Goal: Information Seeking & Learning: Learn about a topic

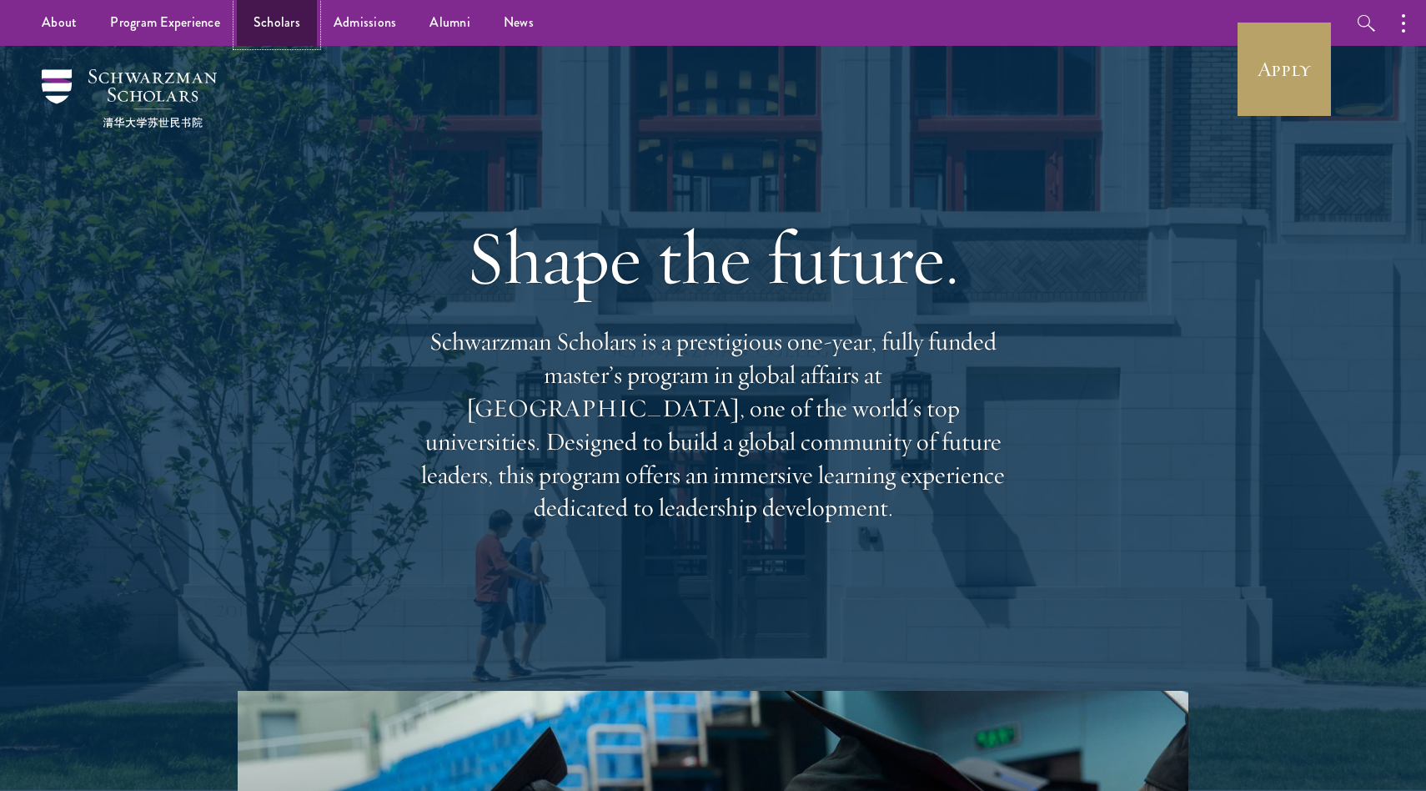
click at [264, 11] on link "Scholars" at bounding box center [277, 23] width 80 height 46
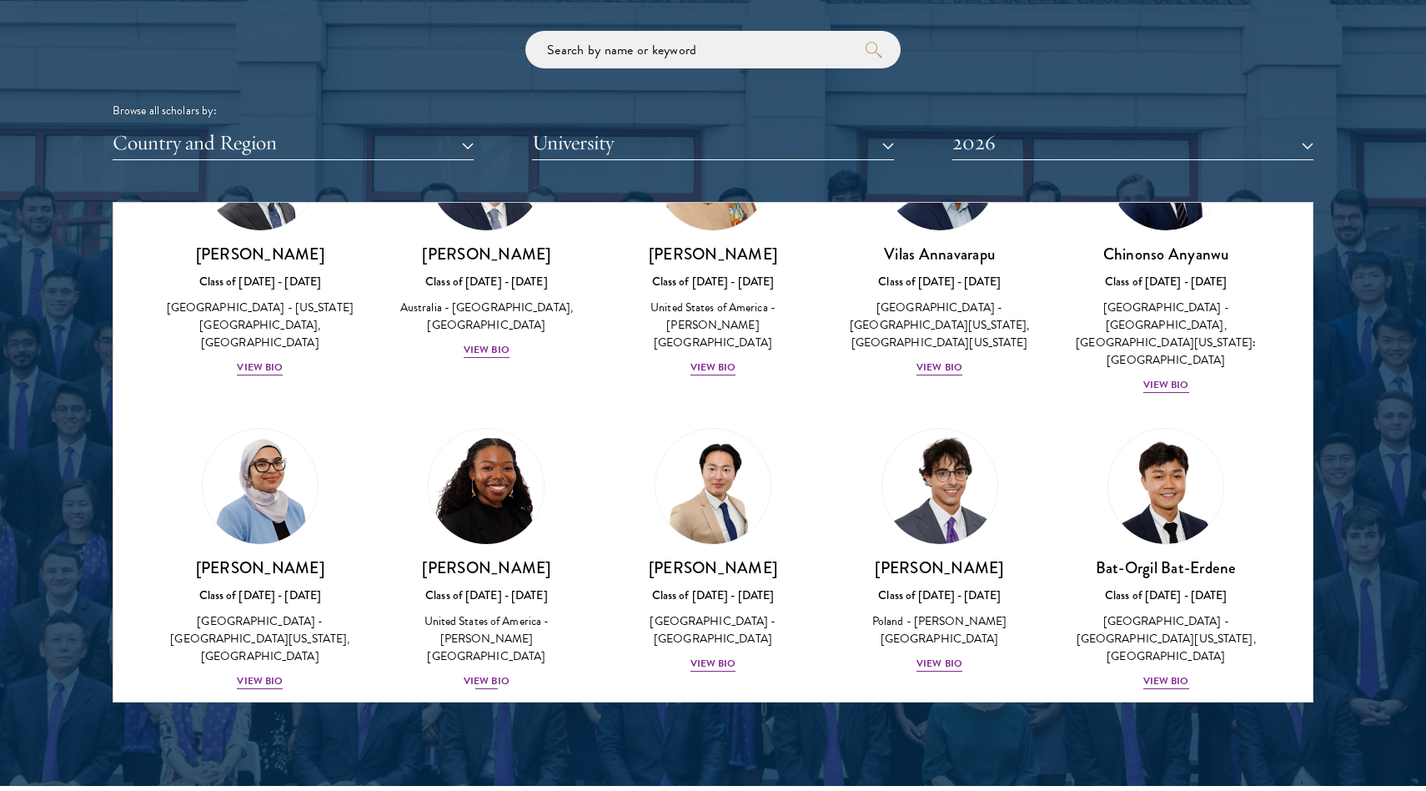
scroll to position [739, 0]
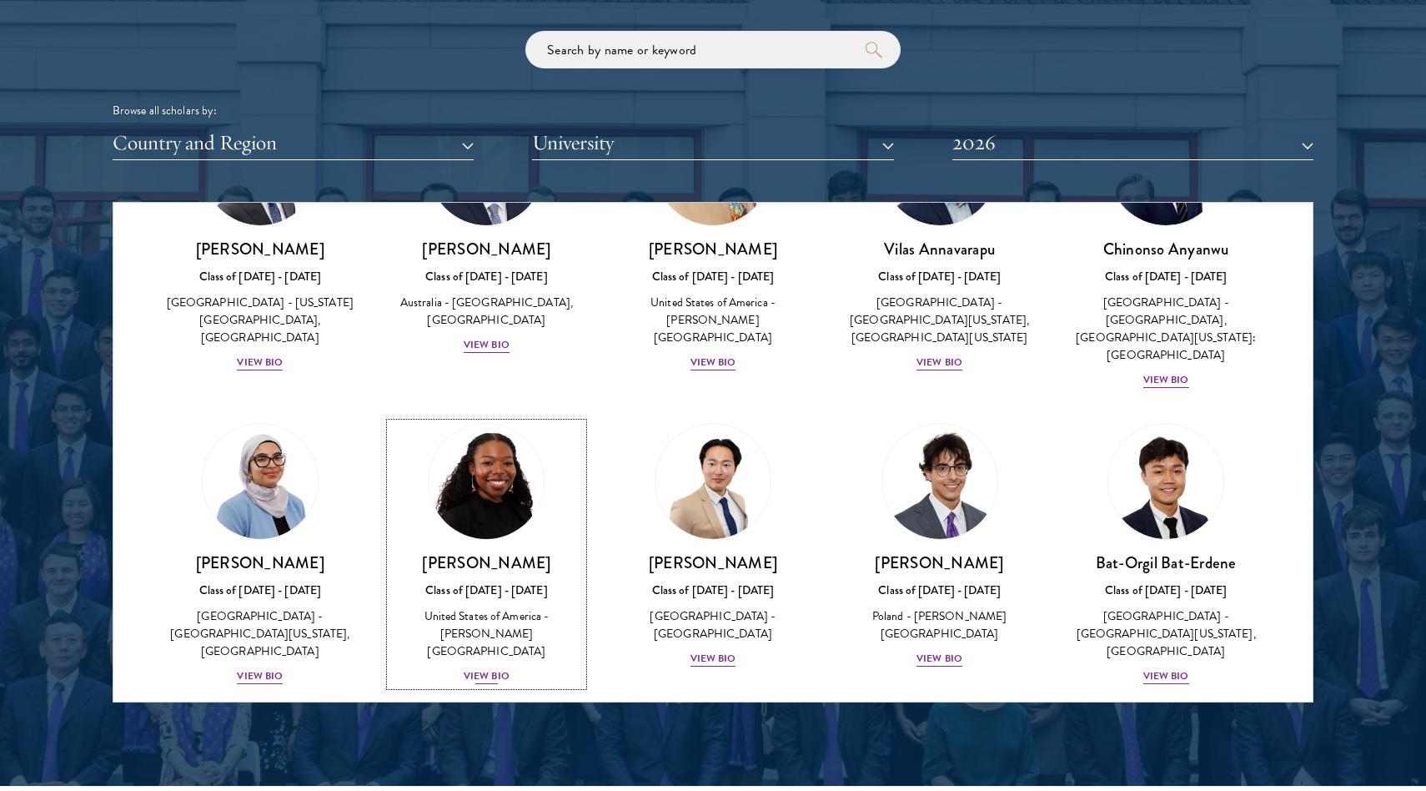
click at [480, 668] on div "View Bio" at bounding box center [487, 676] width 46 height 16
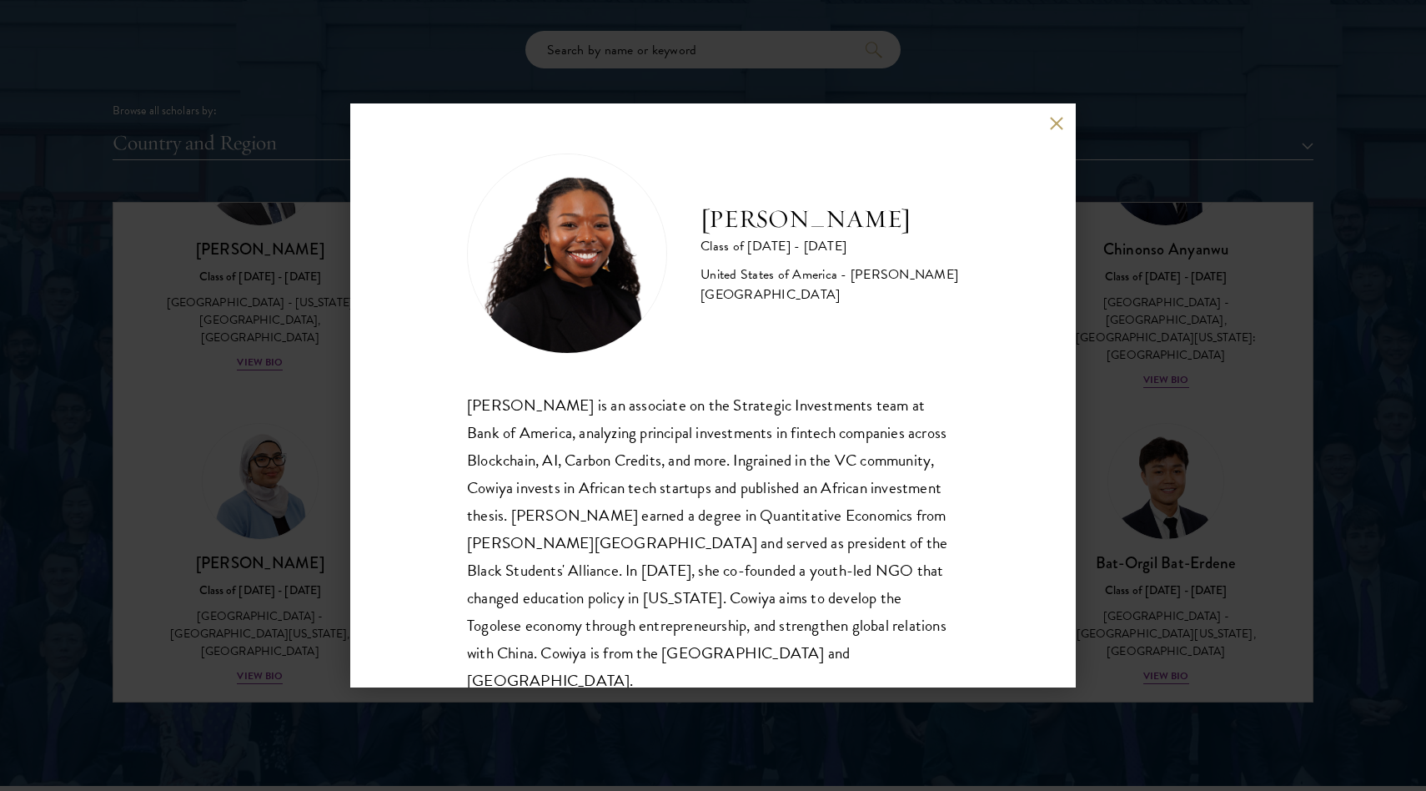
click at [287, 411] on div "[PERSON_NAME] Class of [DATE] - [DATE] [GEOGRAPHIC_DATA] - [PERSON_NAME][GEOGRA…" at bounding box center [713, 395] width 1426 height 791
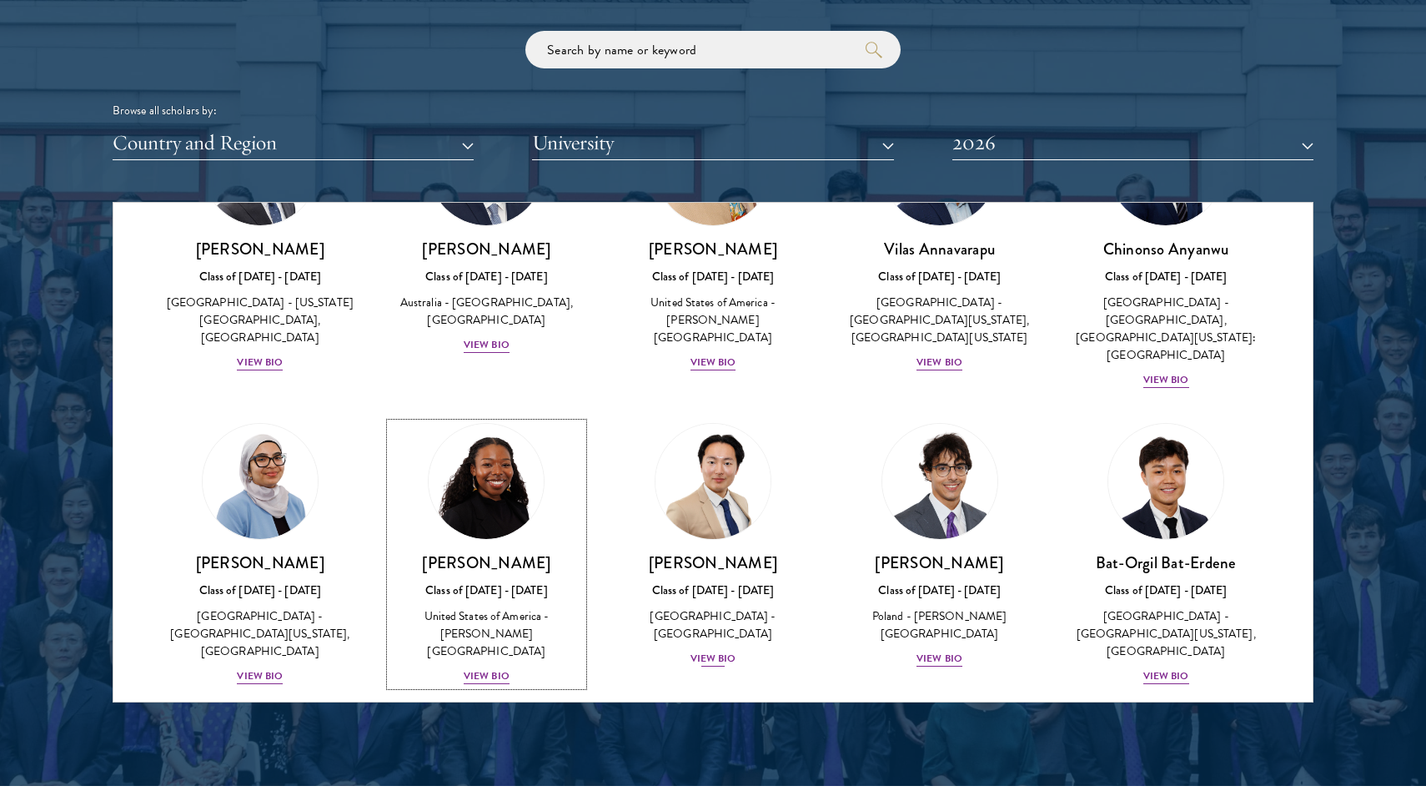
scroll to position [798, 0]
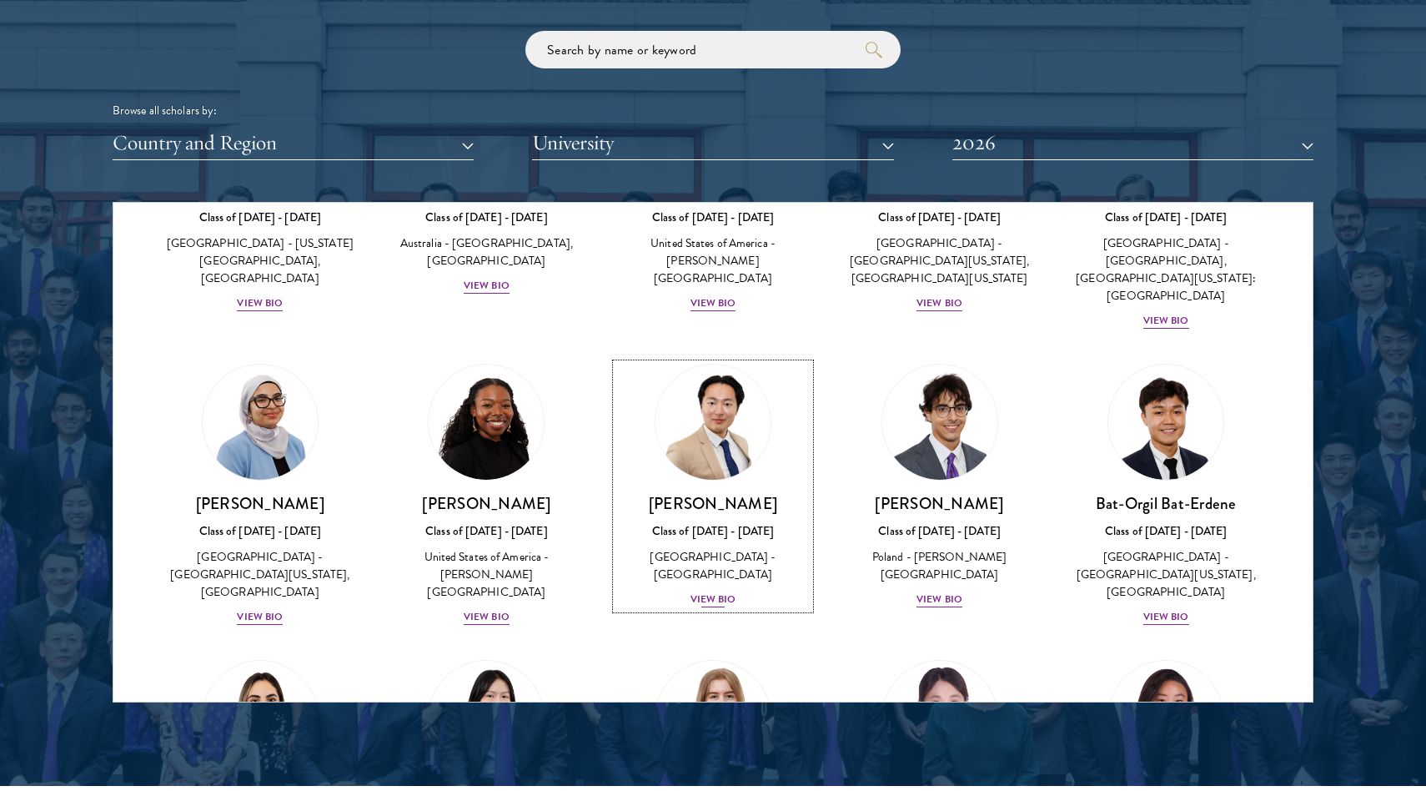
click at [714, 591] on div "View Bio" at bounding box center [714, 599] width 46 height 16
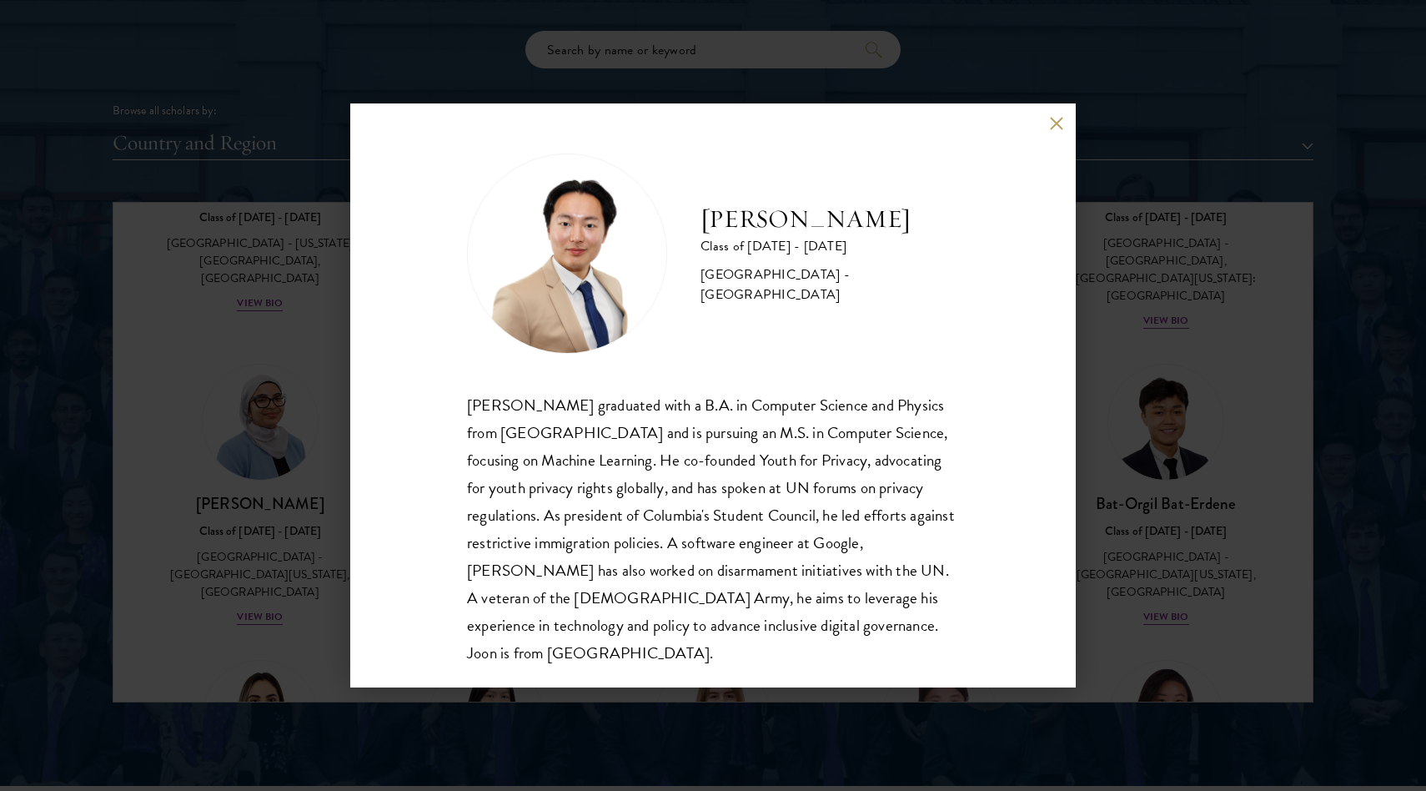
click at [325, 479] on div "[PERSON_NAME] Class of [DATE] - [DATE] [GEOGRAPHIC_DATA] - [GEOGRAPHIC_DATA] [P…" at bounding box center [713, 395] width 1426 height 791
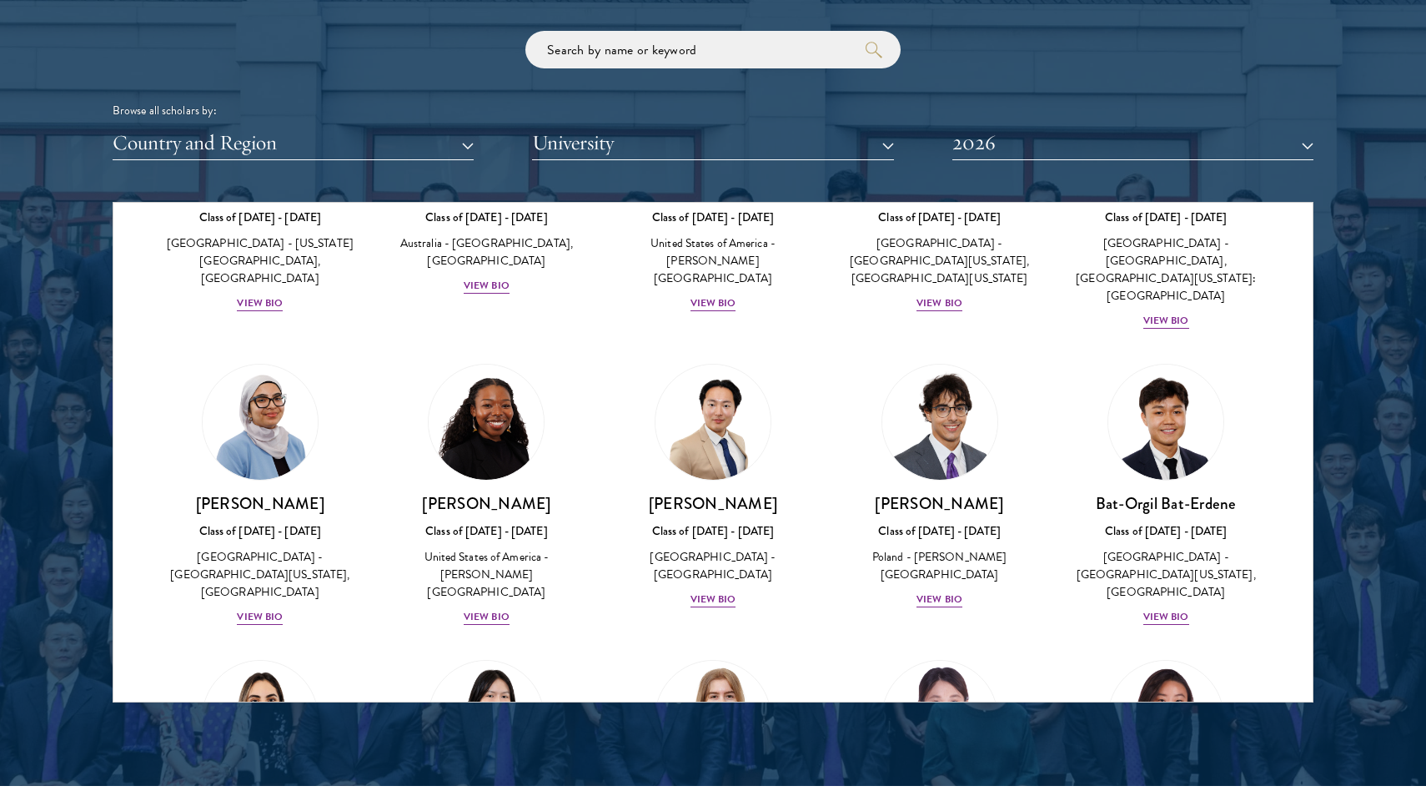
click at [710, 601] on div "[PERSON_NAME] Class of [DATE] - [DATE] [GEOGRAPHIC_DATA] - [GEOGRAPHIC_DATA] Vi…" at bounding box center [713, 486] width 227 height 279
click at [710, 591] on div "View Bio" at bounding box center [714, 599] width 46 height 16
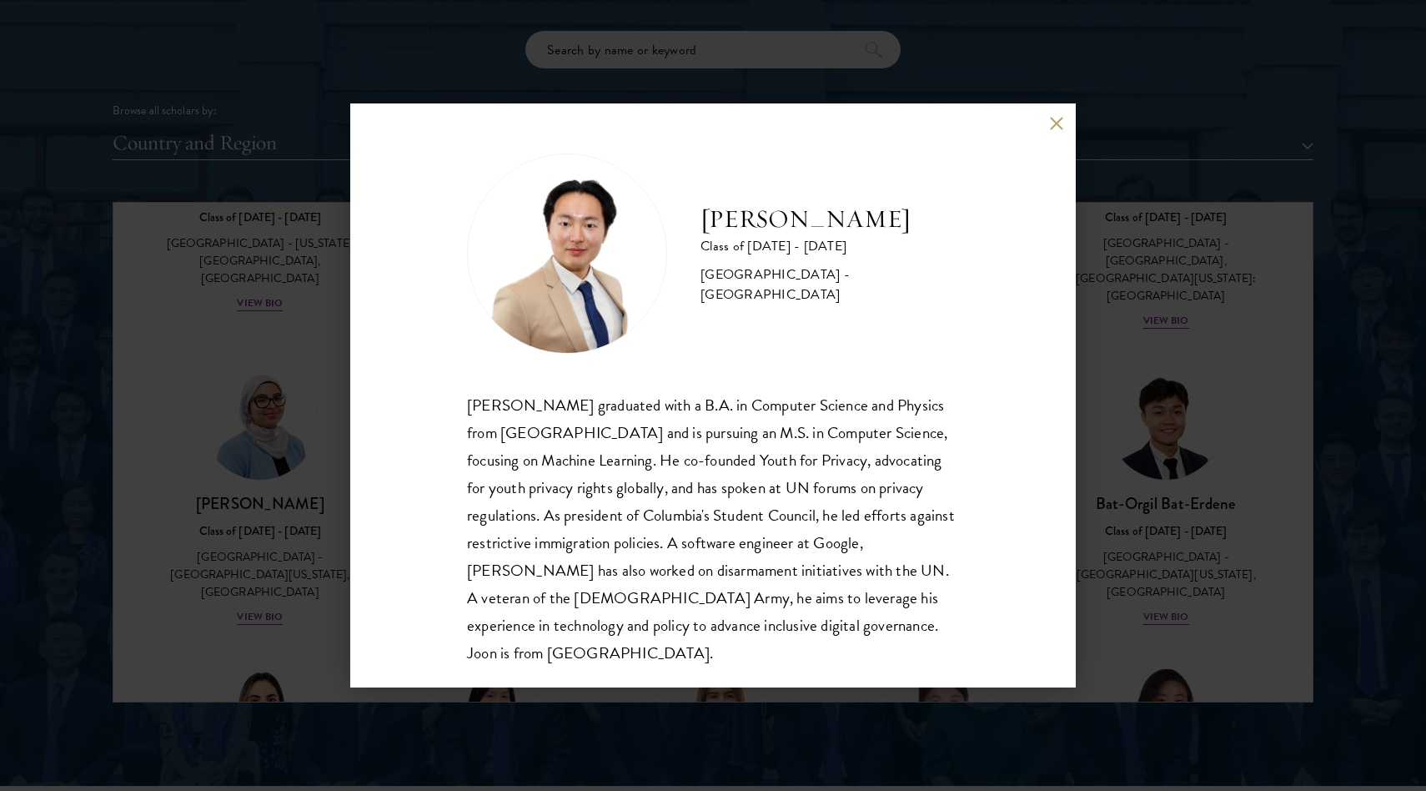
click at [327, 425] on div "[PERSON_NAME] Class of [DATE] - [DATE] [GEOGRAPHIC_DATA] - [GEOGRAPHIC_DATA] [P…" at bounding box center [713, 395] width 1426 height 791
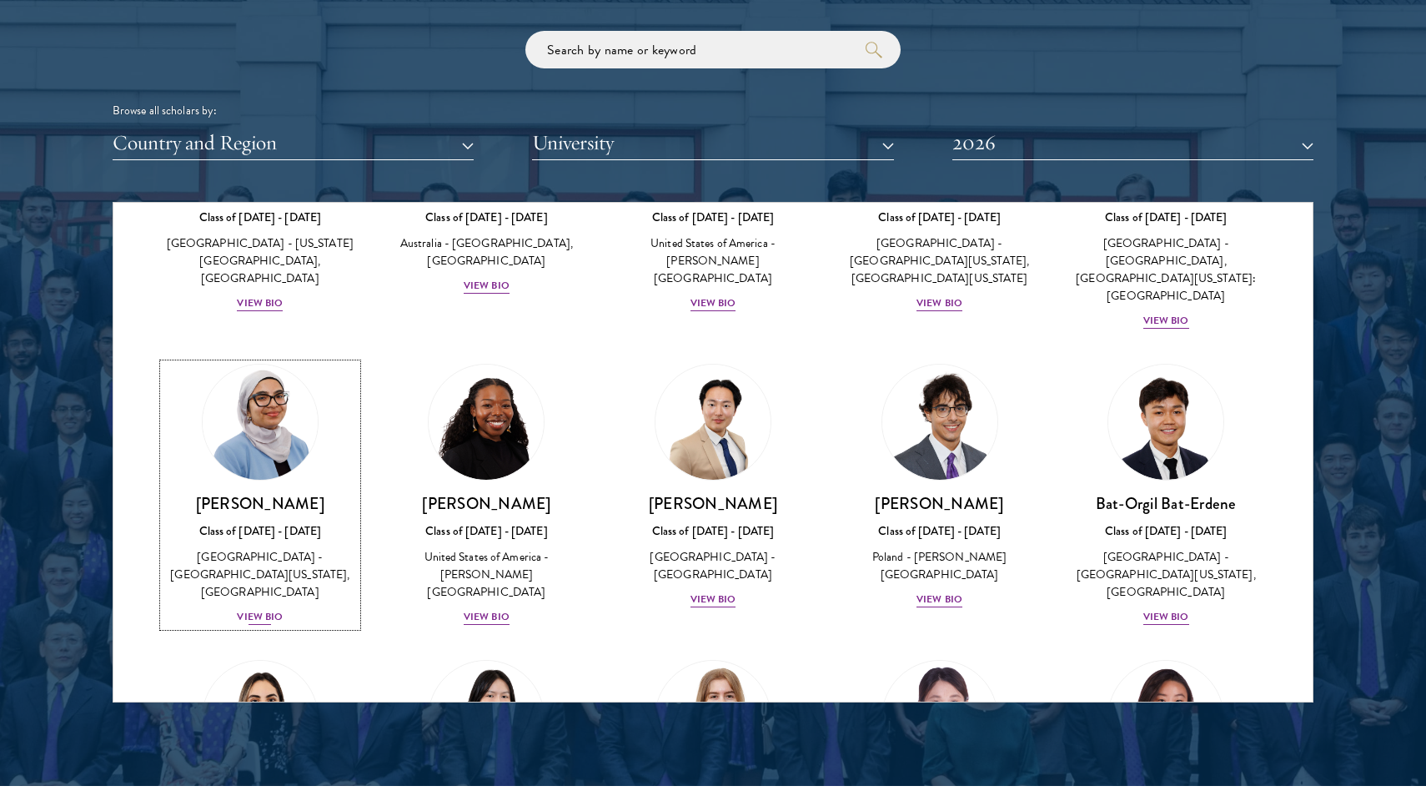
click at [257, 587] on div "[PERSON_NAME] Class of [DATE] - [DATE] [GEOGRAPHIC_DATA] - [GEOGRAPHIC_DATA][US…" at bounding box center [260, 559] width 194 height 133
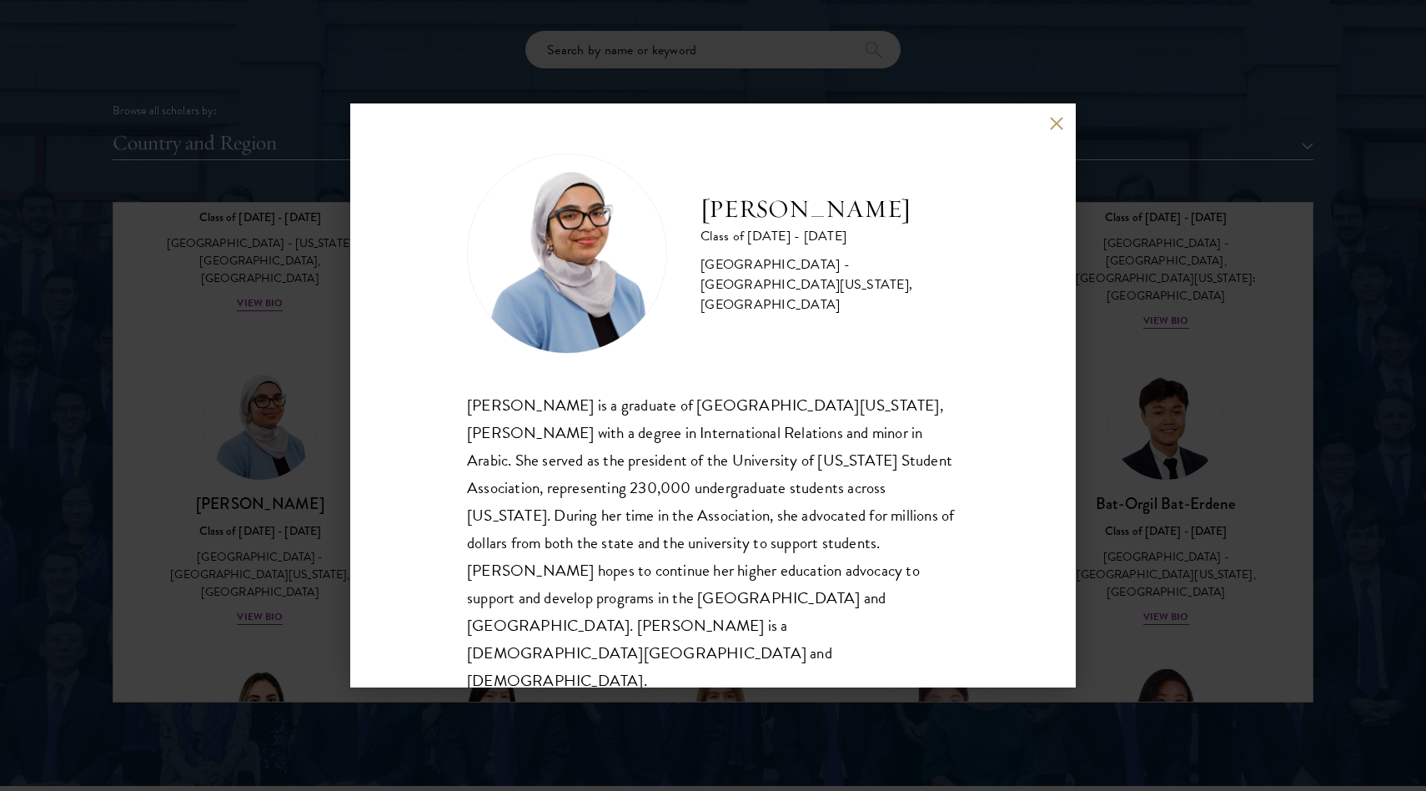
click at [264, 429] on div "[PERSON_NAME] Class of [DATE] - [DATE] [GEOGRAPHIC_DATA] - [GEOGRAPHIC_DATA][US…" at bounding box center [713, 395] width 1426 height 791
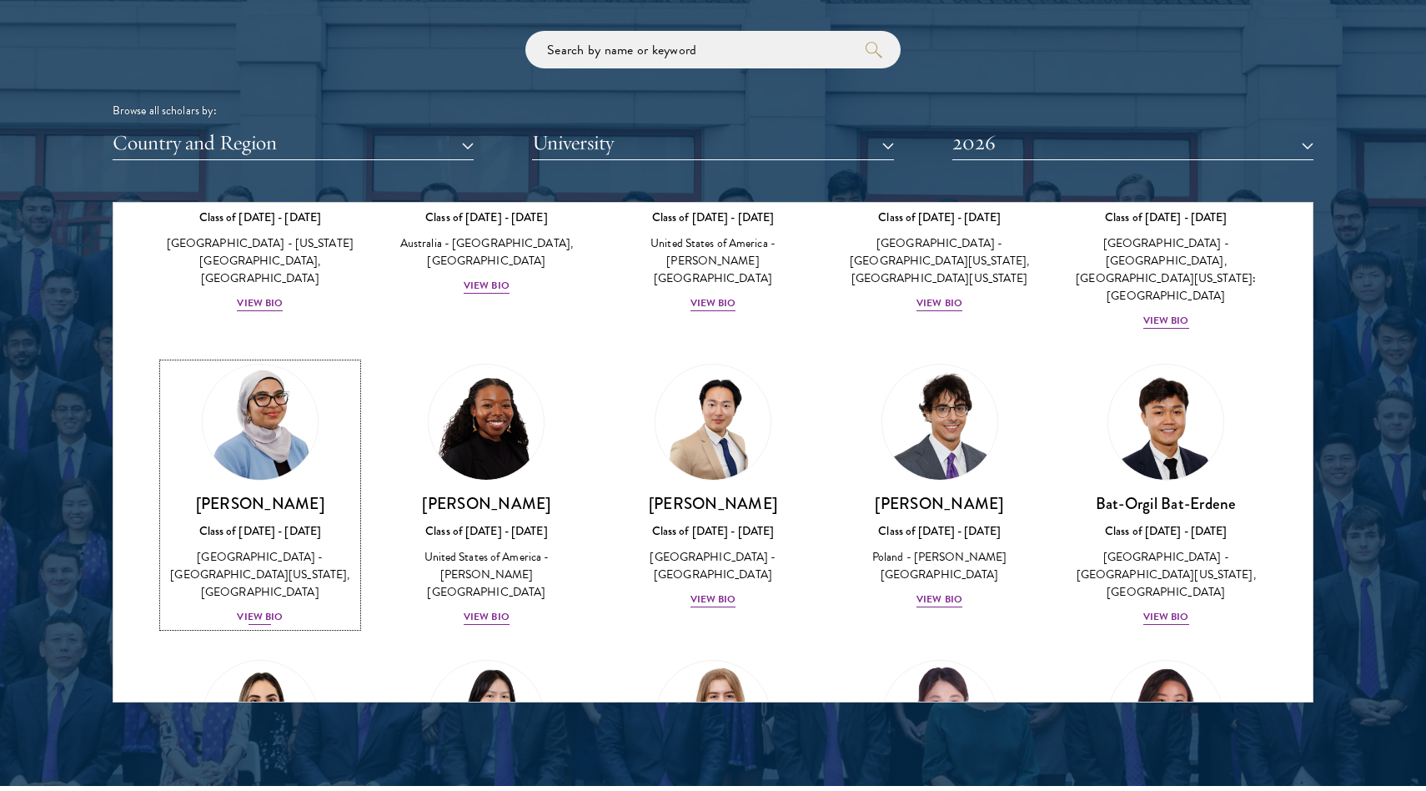
click at [264, 609] on div "View Bio" at bounding box center [260, 617] width 46 height 16
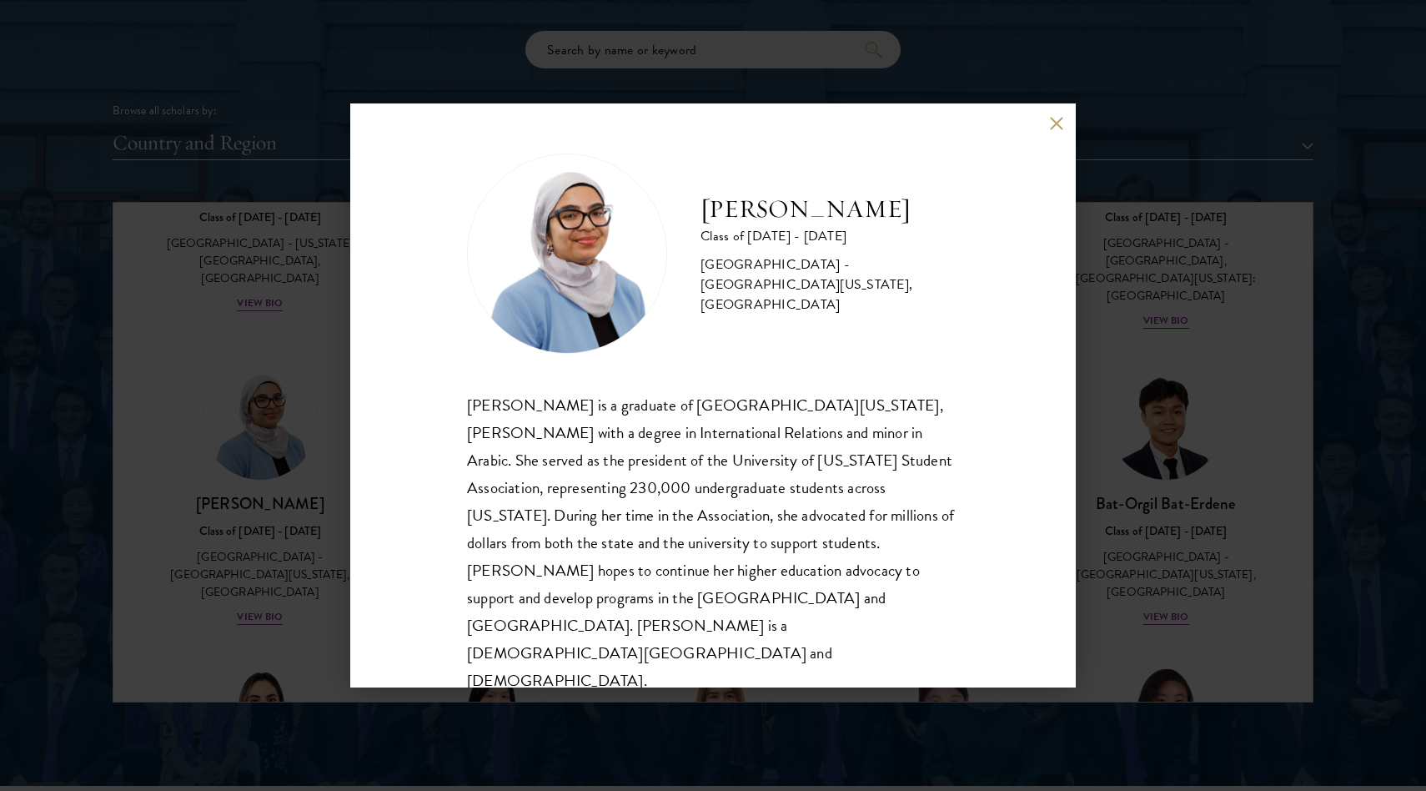
click at [199, 402] on div "[PERSON_NAME] Class of [DATE] - [DATE] [GEOGRAPHIC_DATA] - [GEOGRAPHIC_DATA][US…" at bounding box center [713, 395] width 1426 height 791
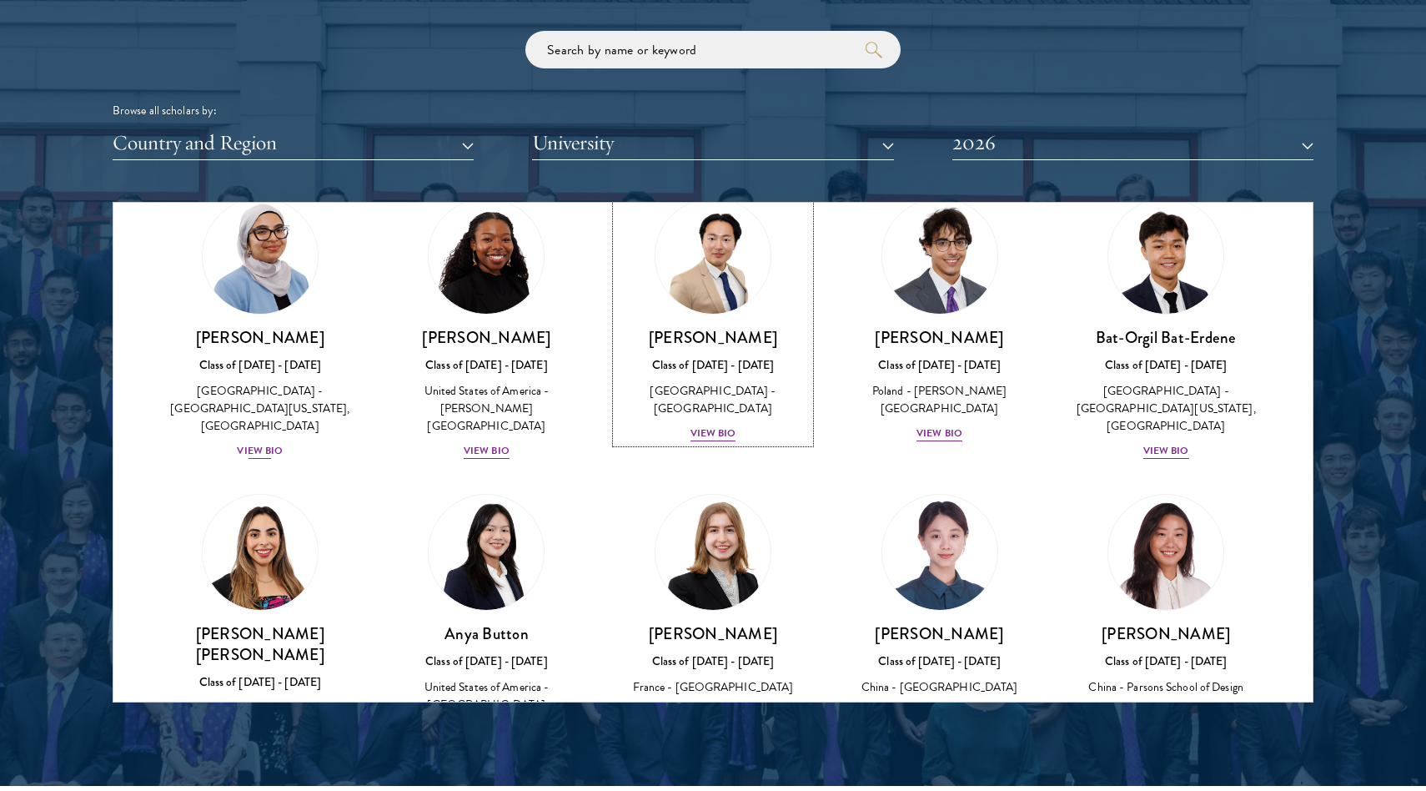
scroll to position [1049, 0]
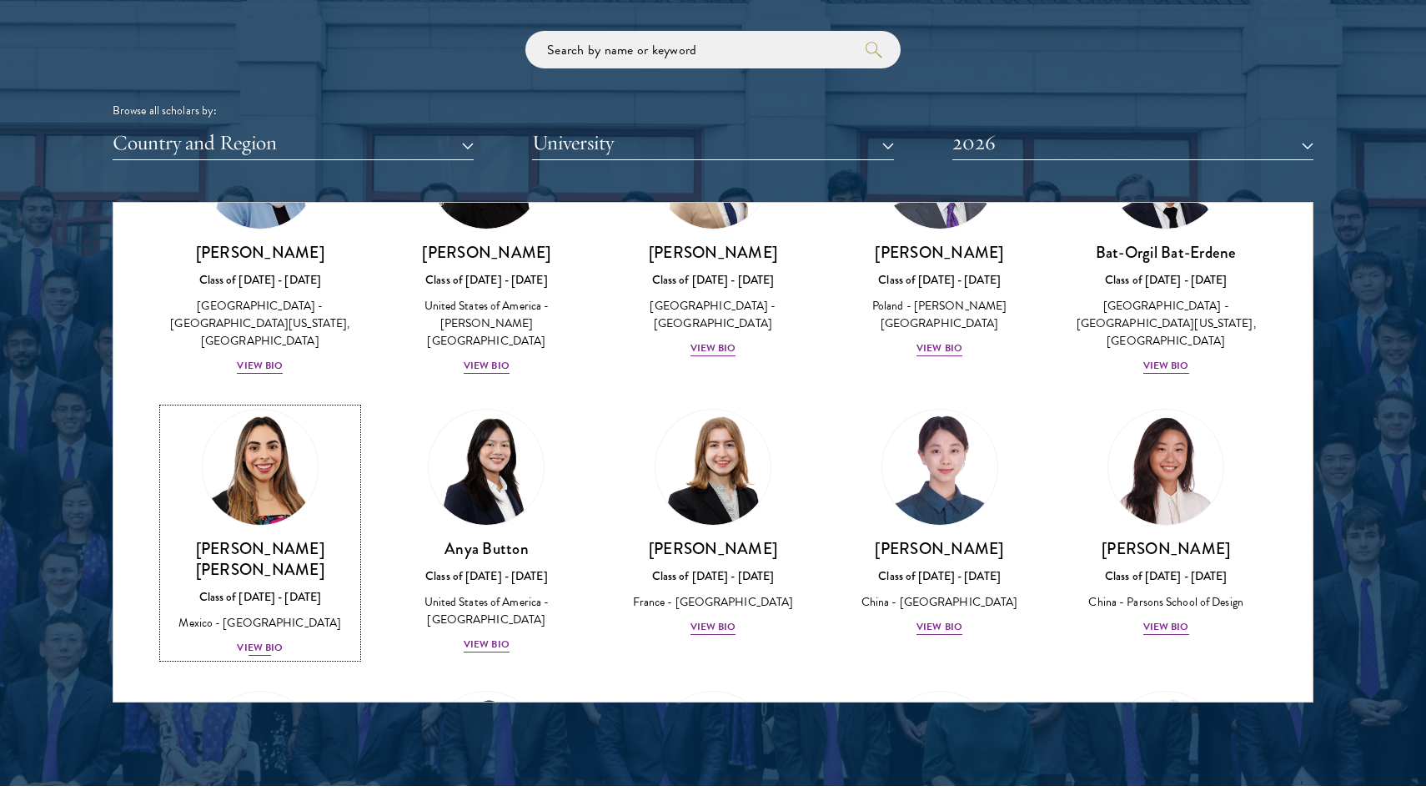
click at [266, 640] on div "View Bio" at bounding box center [260, 648] width 46 height 16
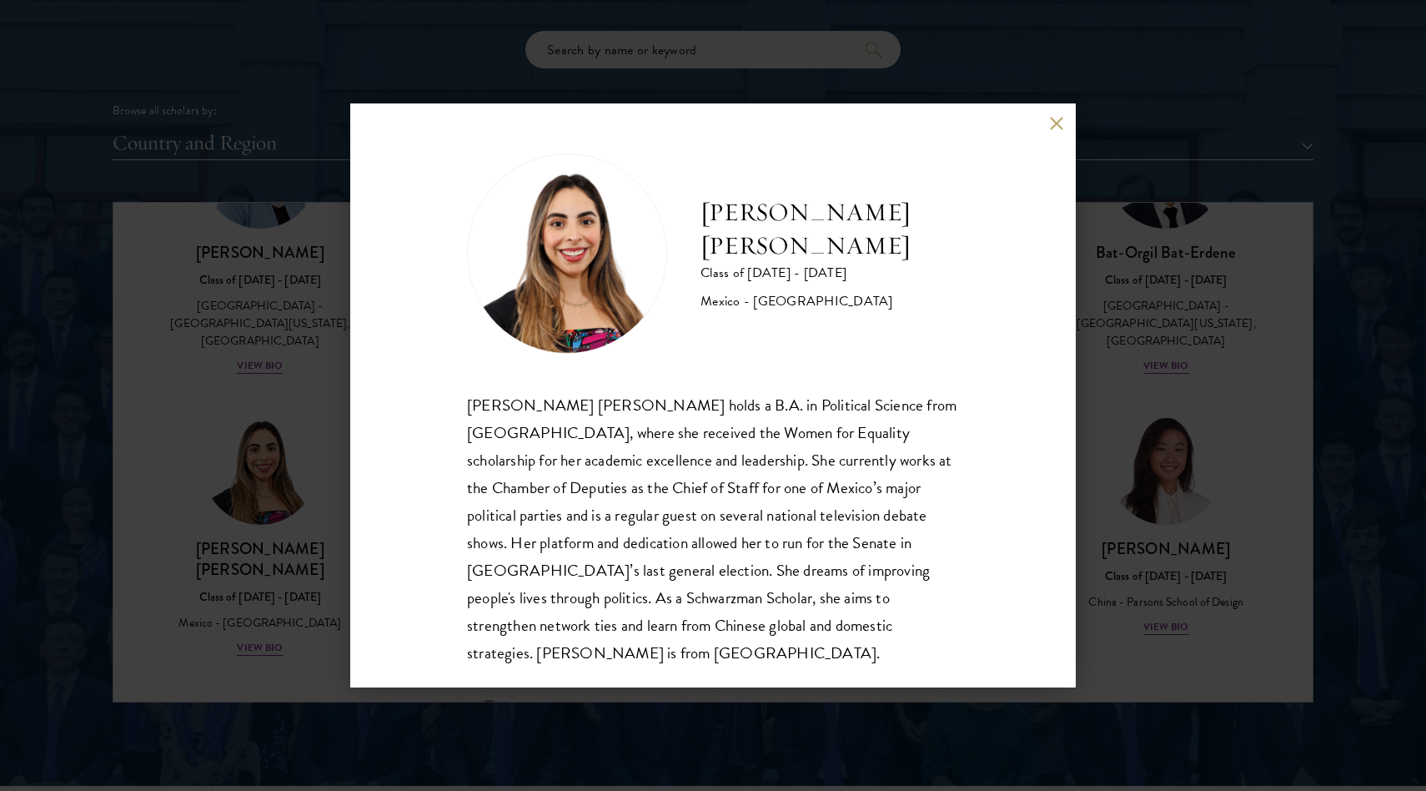
click at [231, 490] on div "[PERSON_NAME] [PERSON_NAME] Class of [DATE] - [DATE] [GEOGRAPHIC_DATA] - [GEOGR…" at bounding box center [713, 395] width 1426 height 791
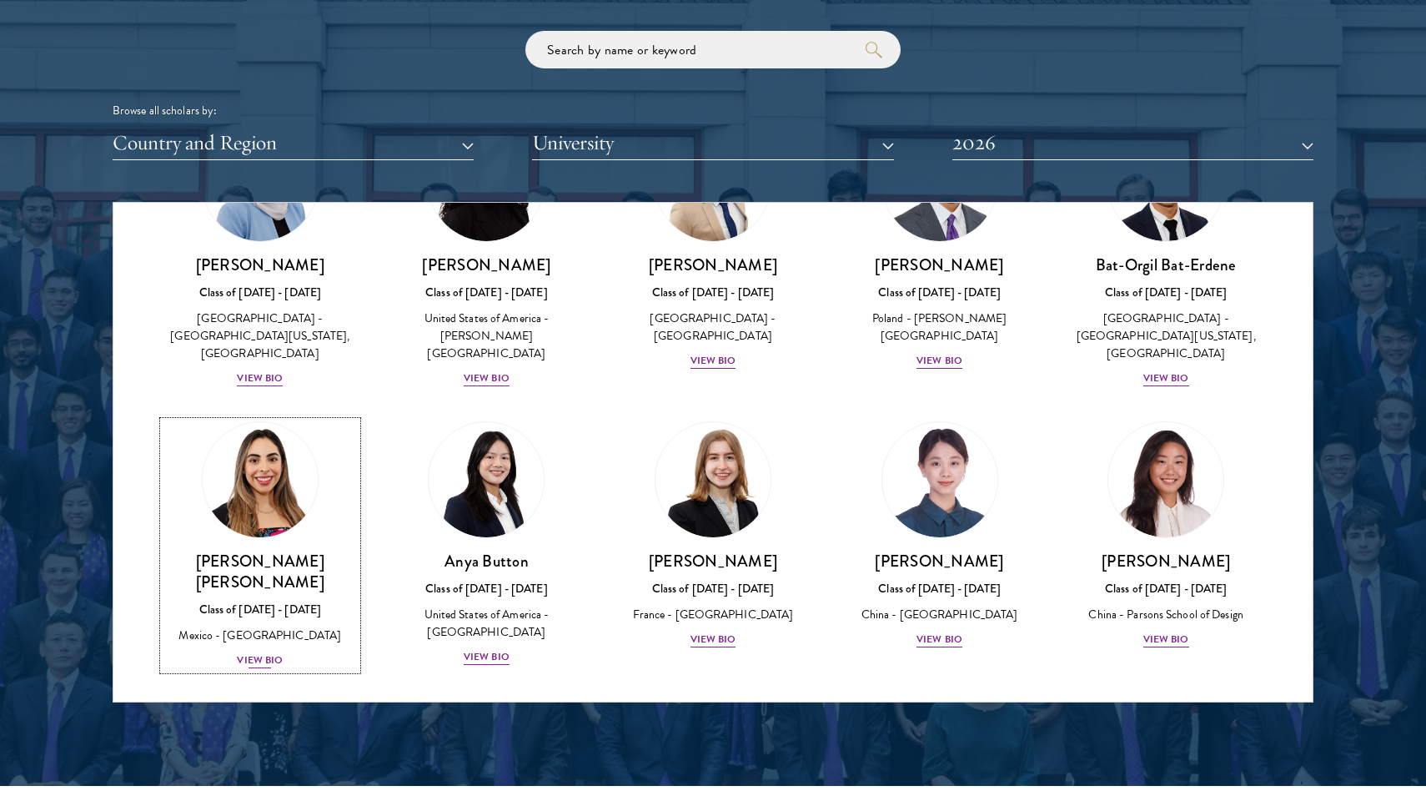
scroll to position [1039, 0]
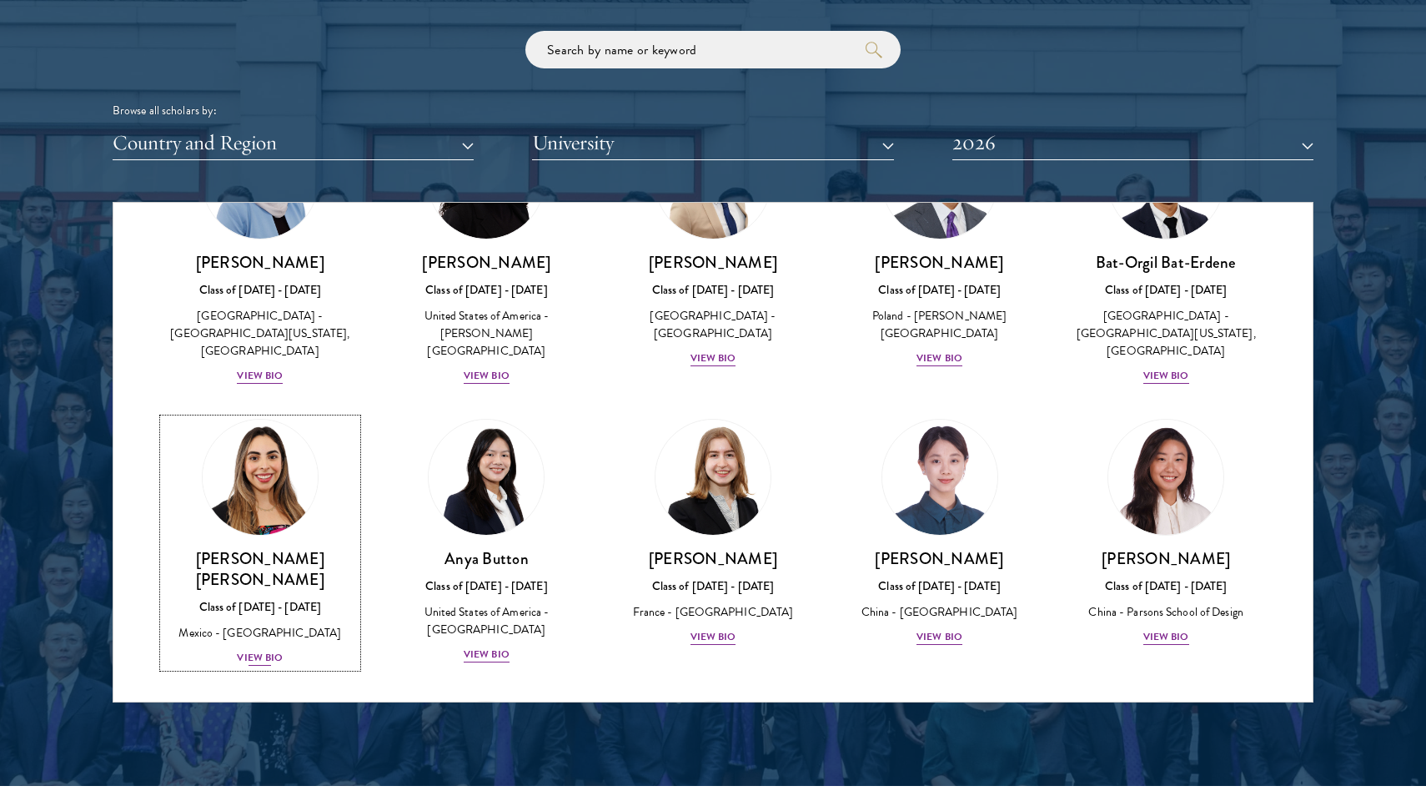
click at [246, 479] on img at bounding box center [260, 477] width 127 height 127
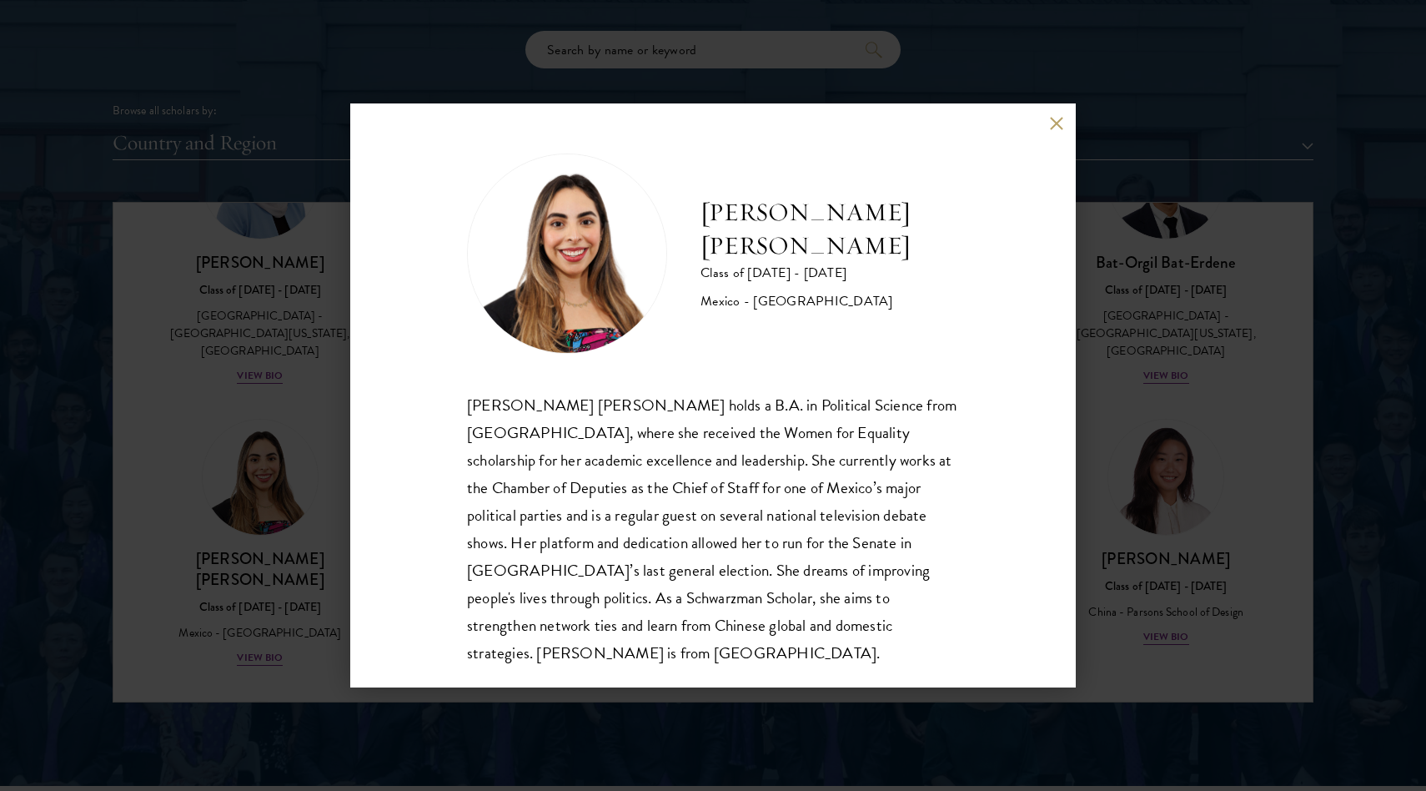
click at [1092, 400] on div "[PERSON_NAME] [PERSON_NAME] Class of [DATE] - [DATE] [GEOGRAPHIC_DATA] - [GEOGR…" at bounding box center [713, 395] width 1426 height 791
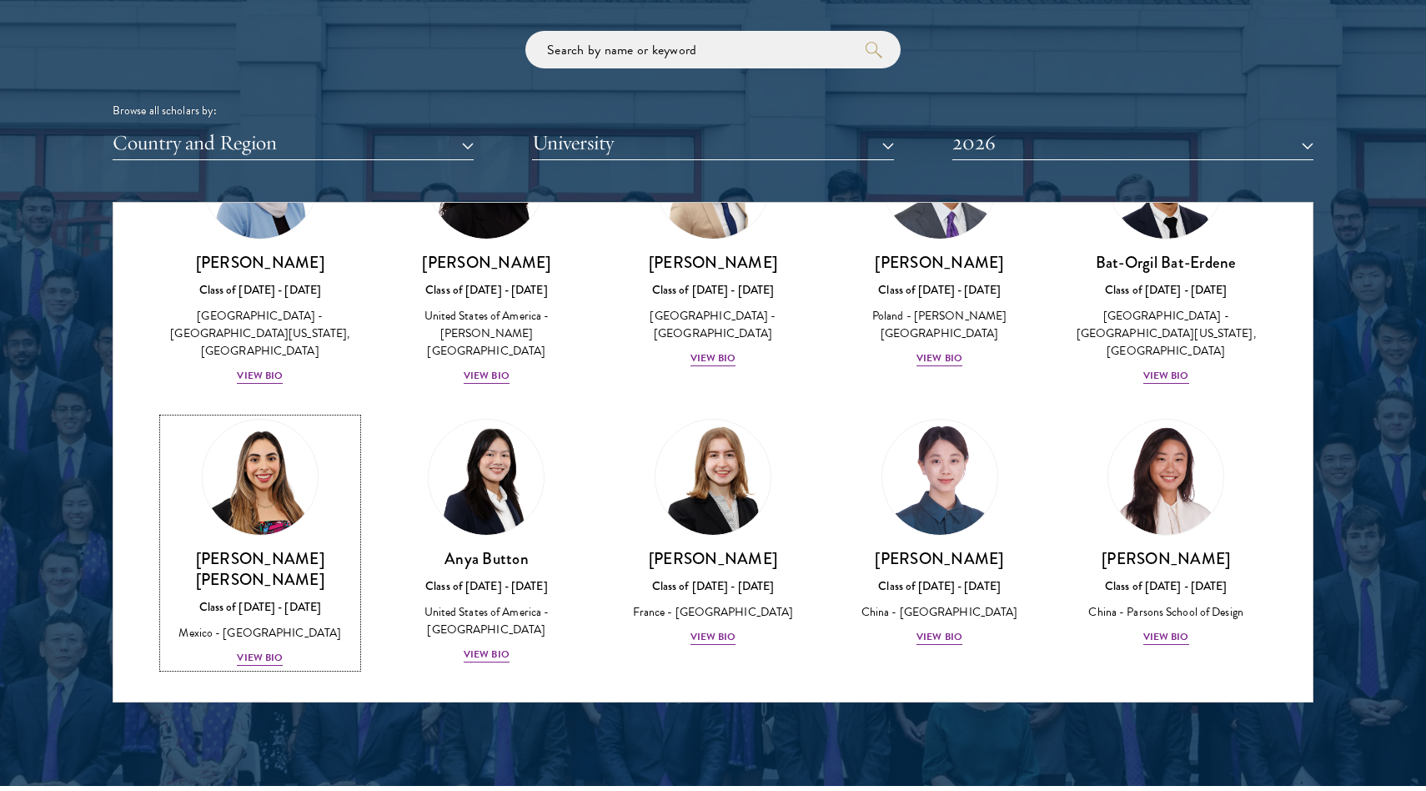
scroll to position [981, 0]
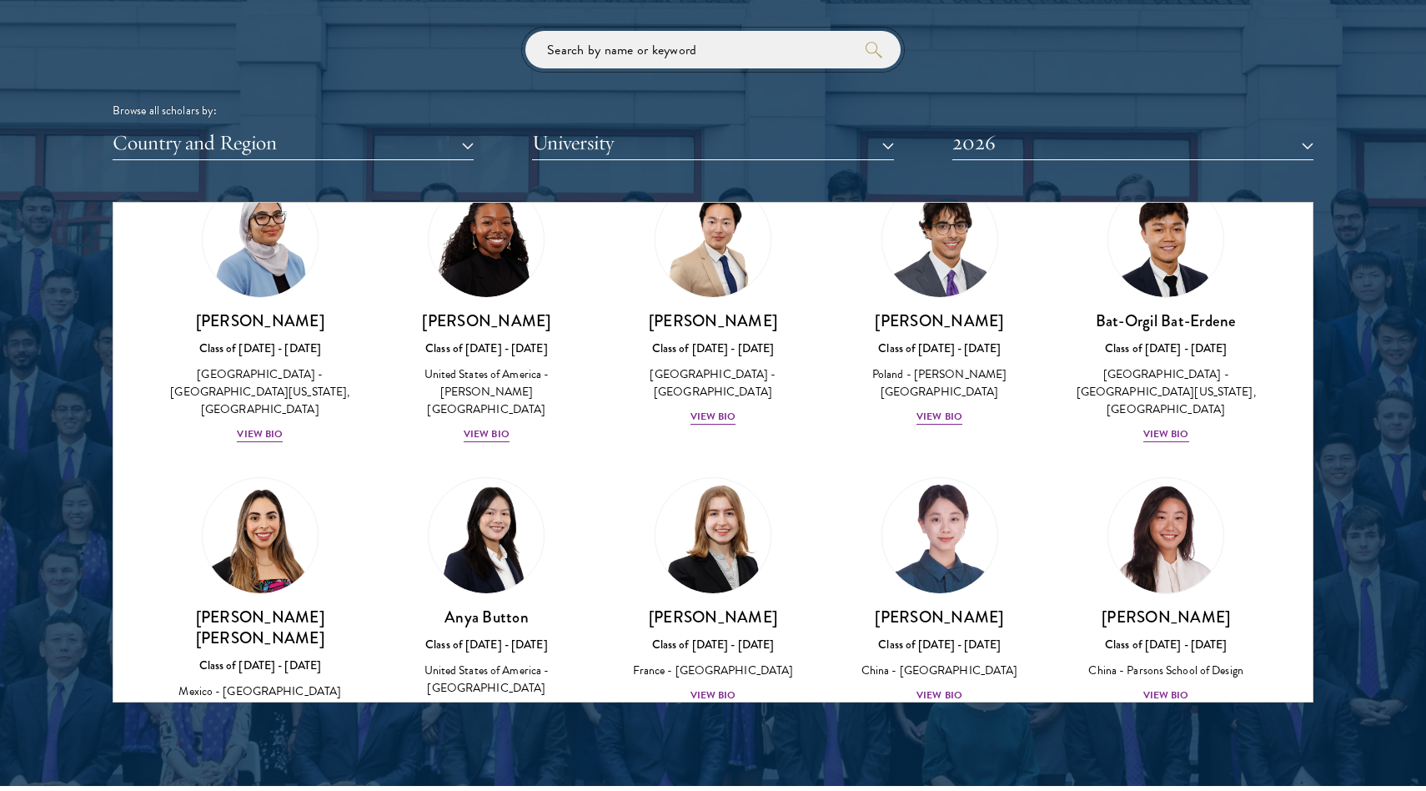
click at [660, 49] on input "search" at bounding box center [712, 50] width 375 height 38
click at [972, 139] on button "2026" at bounding box center [1133, 143] width 361 height 34
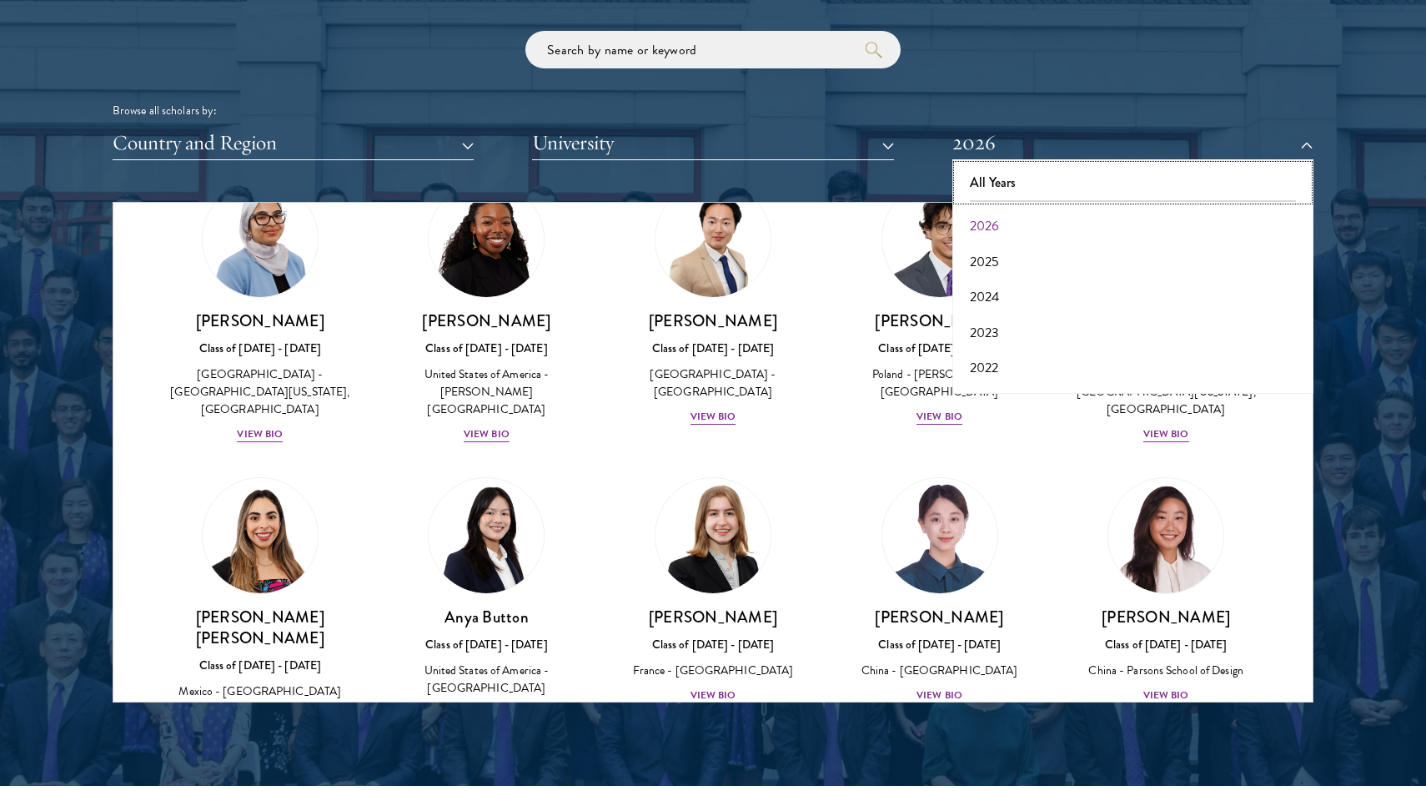
click at [993, 179] on button "All Years" at bounding box center [1133, 182] width 351 height 35
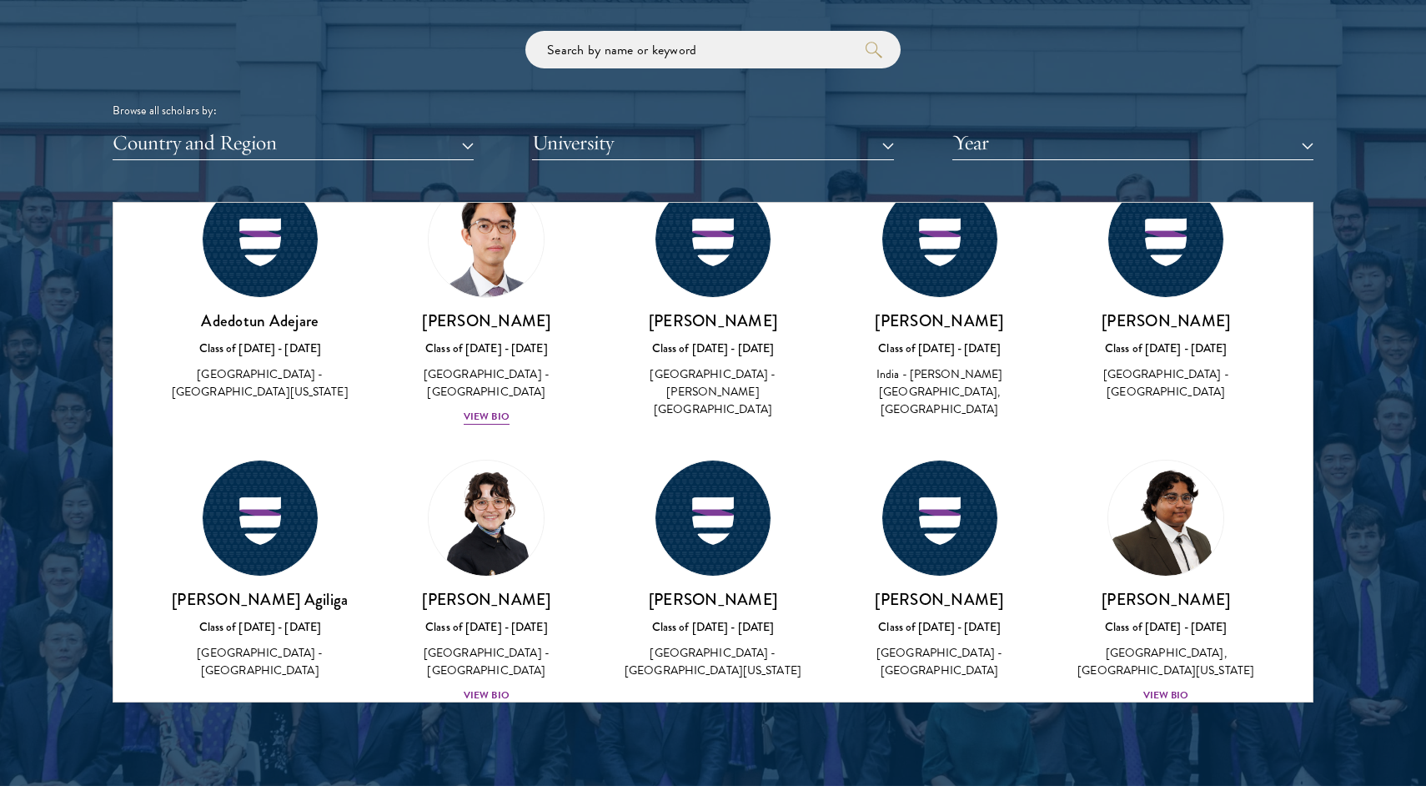
scroll to position [3443, 0]
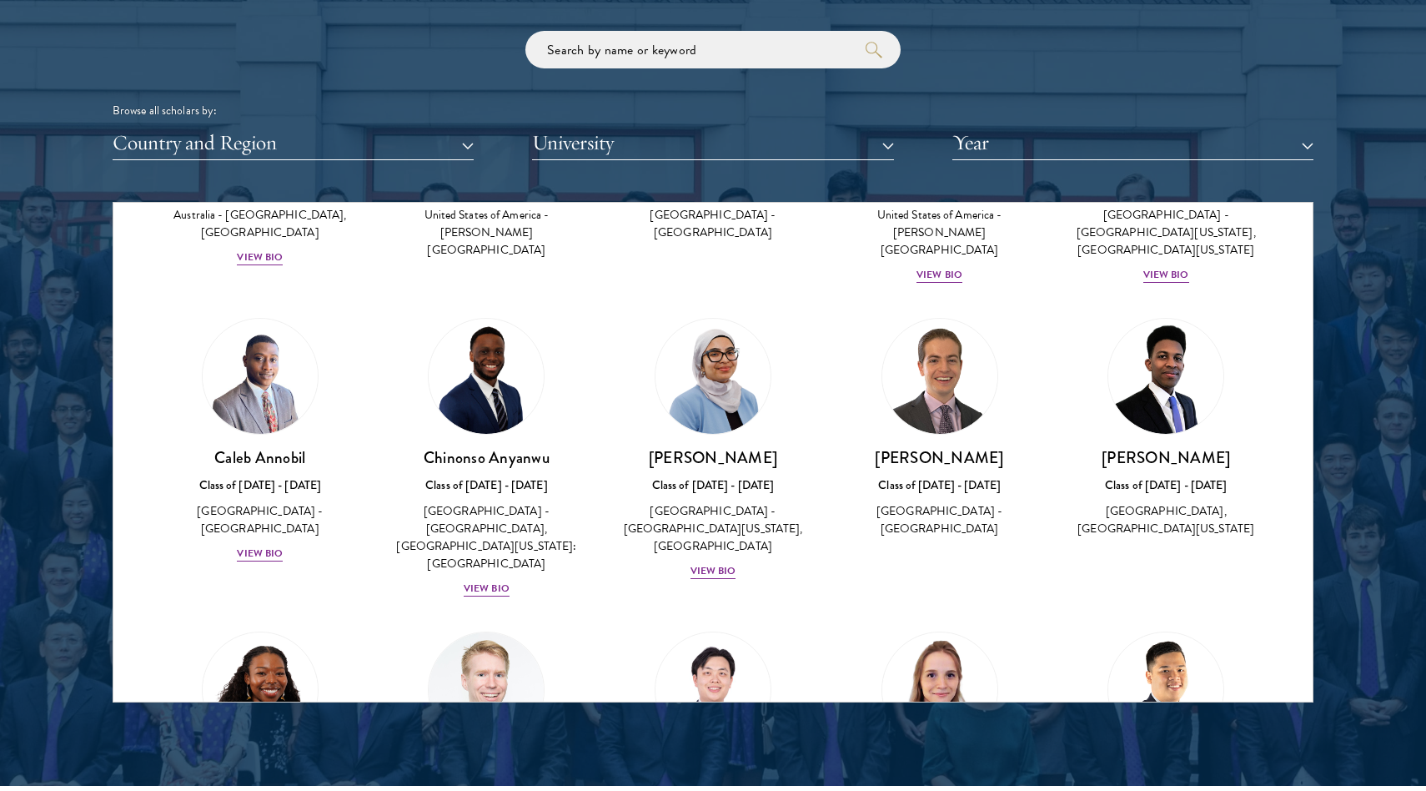
click at [737, 28] on div "Scholar Directory Congratulations and welcome to the Schwarzman Scholars Class …" at bounding box center [713, 278] width 1201 height 848
click at [731, 42] on input "search" at bounding box center [712, 50] width 375 height 38
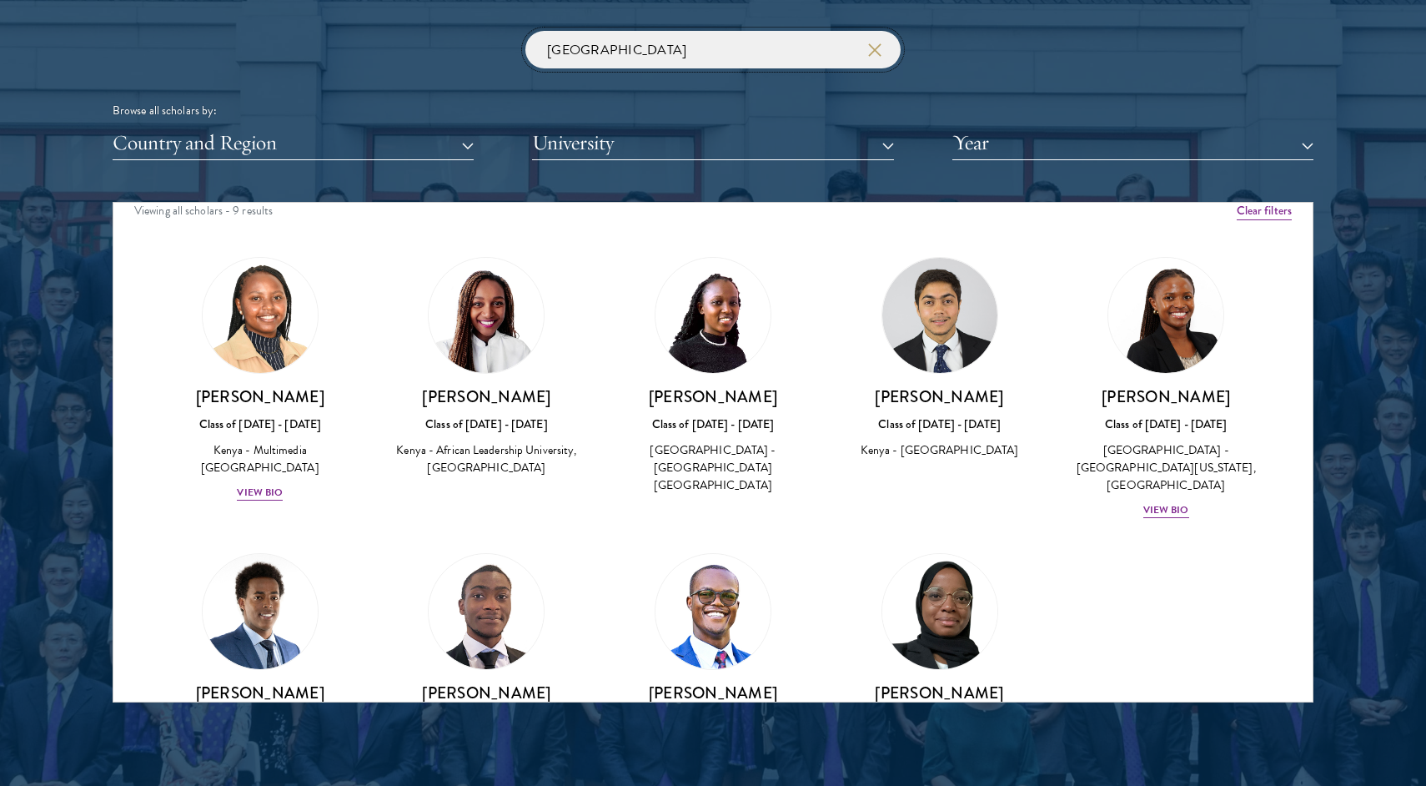
scroll to position [125, 0]
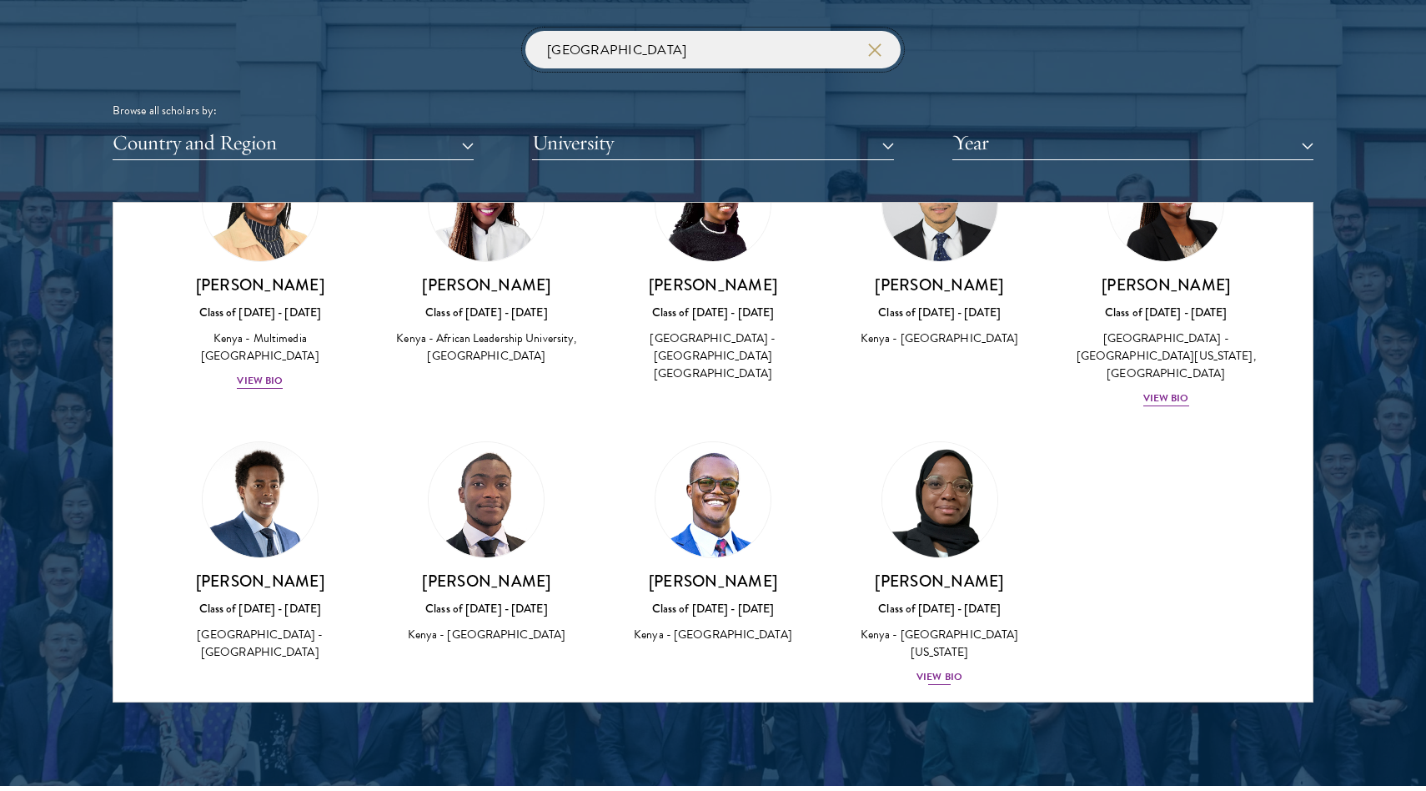
type input "[GEOGRAPHIC_DATA]"
click at [933, 669] on div "View Bio" at bounding box center [940, 677] width 46 height 16
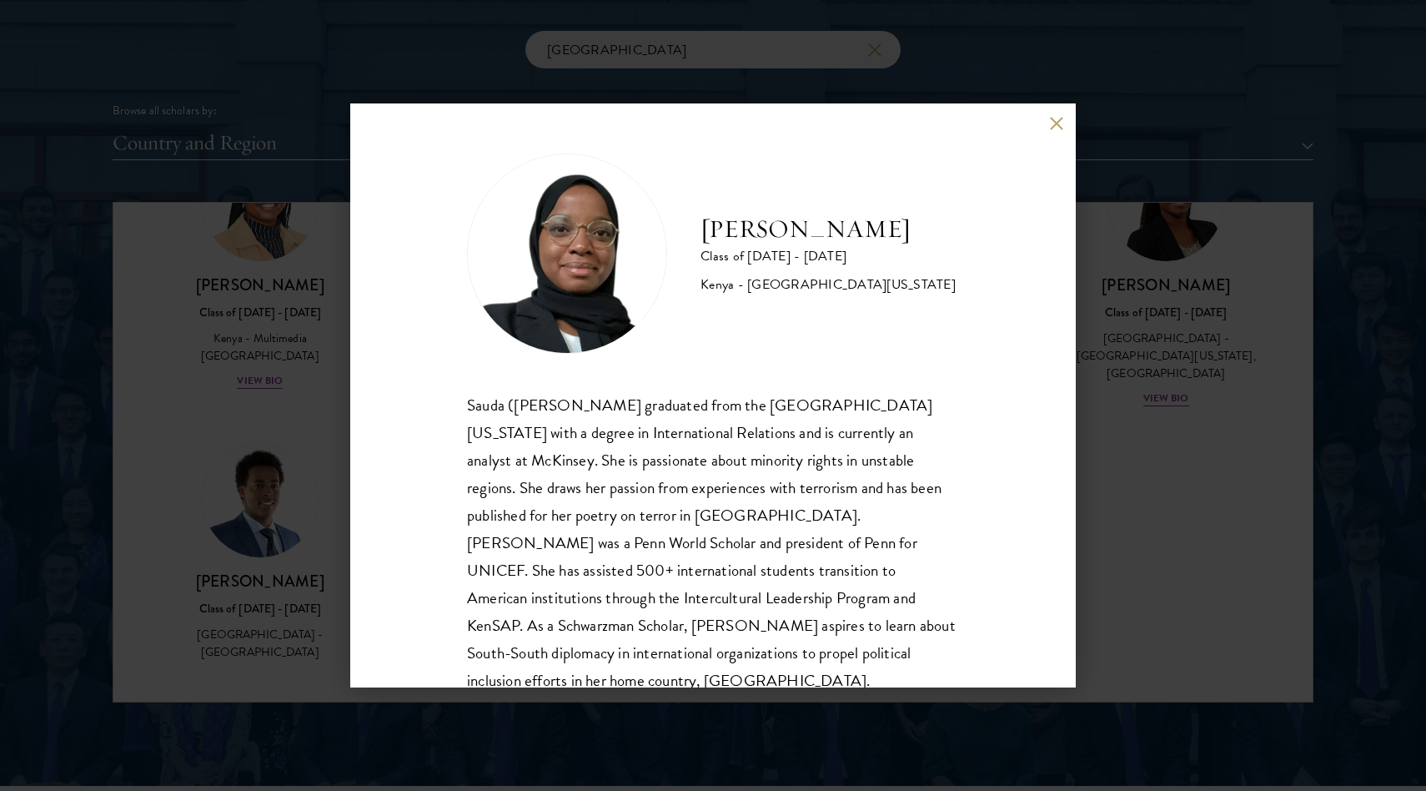
click at [835, 470] on div "Sauda ([PERSON_NAME] graduated from the [GEOGRAPHIC_DATA][US_STATE] with a degr…" at bounding box center [713, 543] width 492 height 304
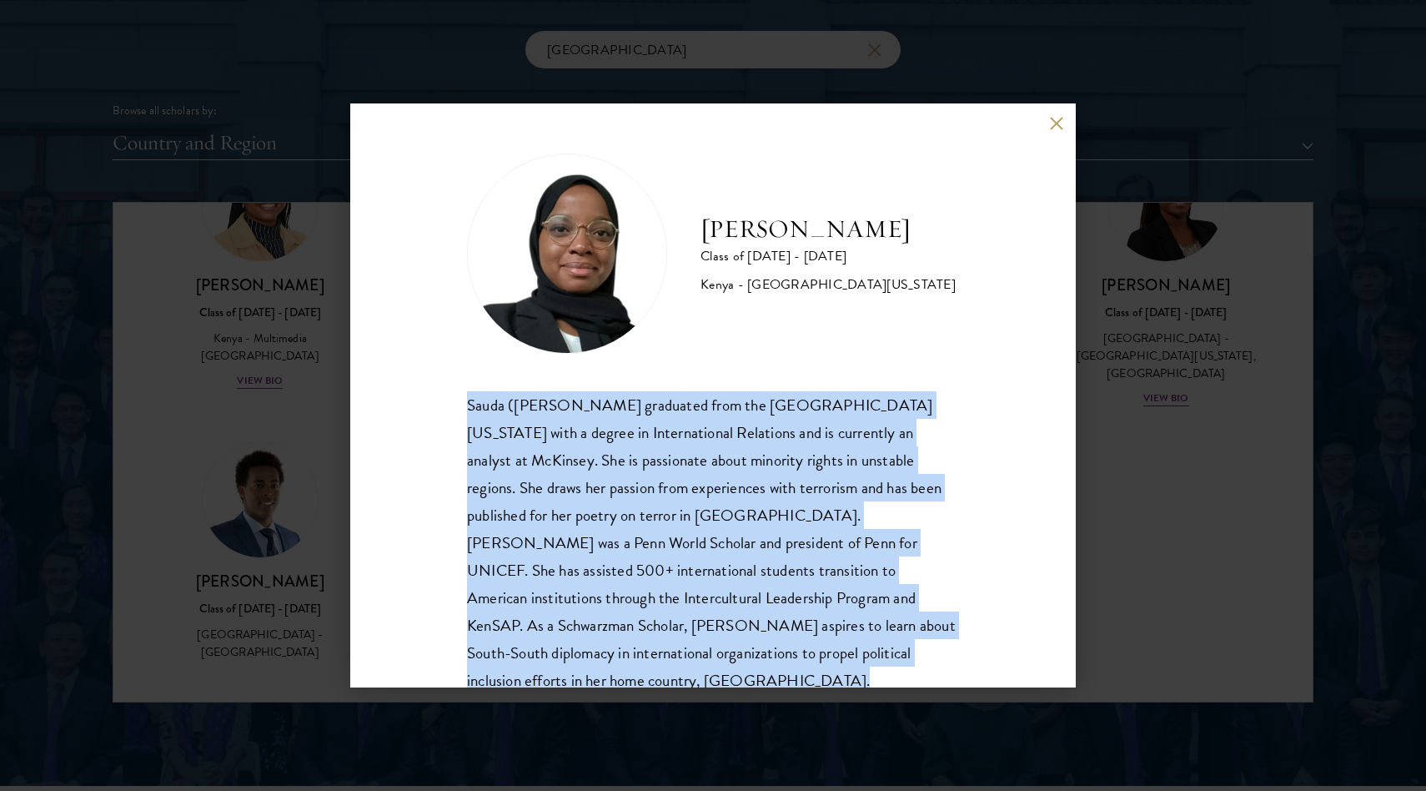
copy body "Sauda ([PERSON_NAME] graduated from the [GEOGRAPHIC_DATA][US_STATE] with a degr…"
click at [1116, 420] on div "[PERSON_NAME] Class of [DATE] - [DATE] [GEOGRAPHIC_DATA] - [GEOGRAPHIC_DATA][US…" at bounding box center [713, 395] width 1426 height 791
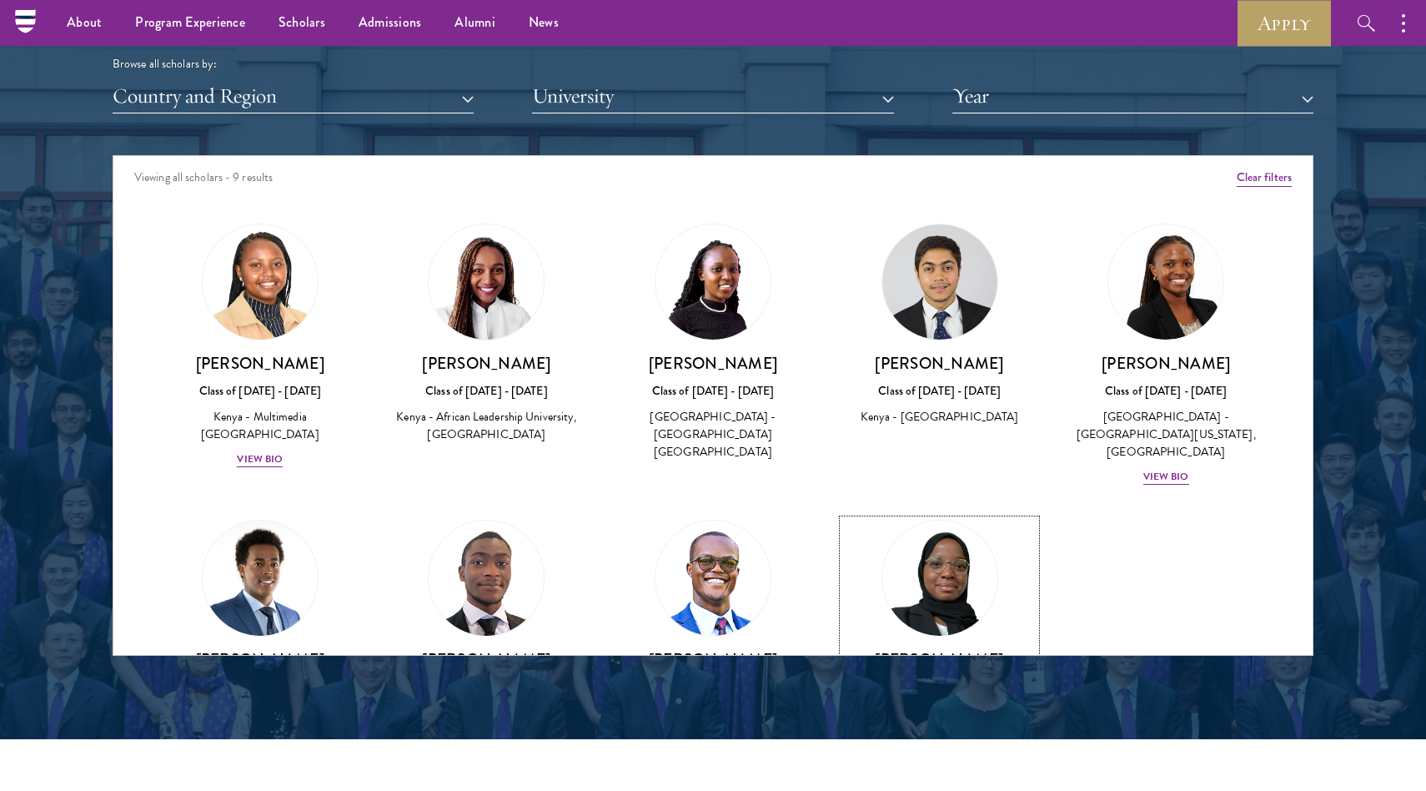
scroll to position [1952, 0]
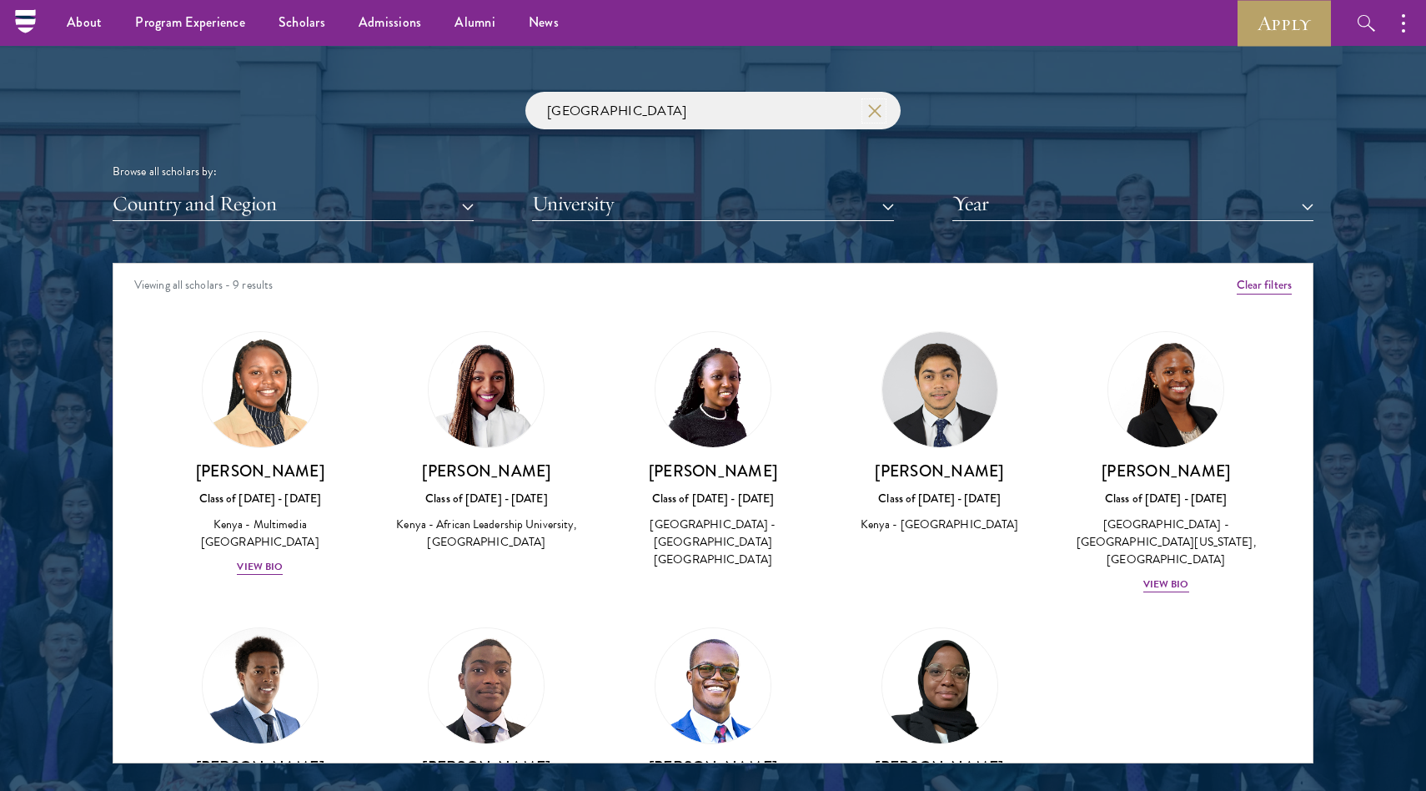
click at [877, 114] on icon "button" at bounding box center [874, 110] width 13 height 13
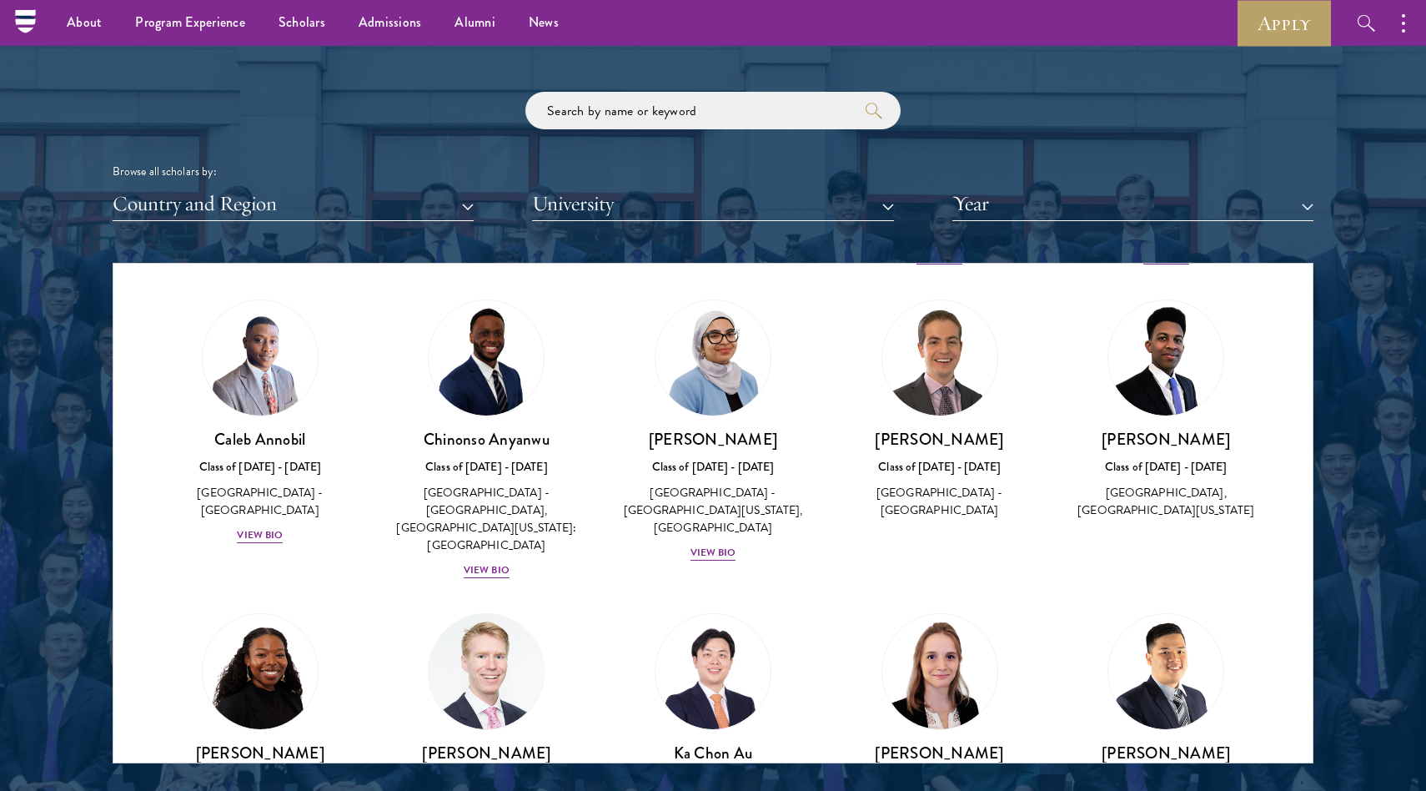
scroll to position [3481, 0]
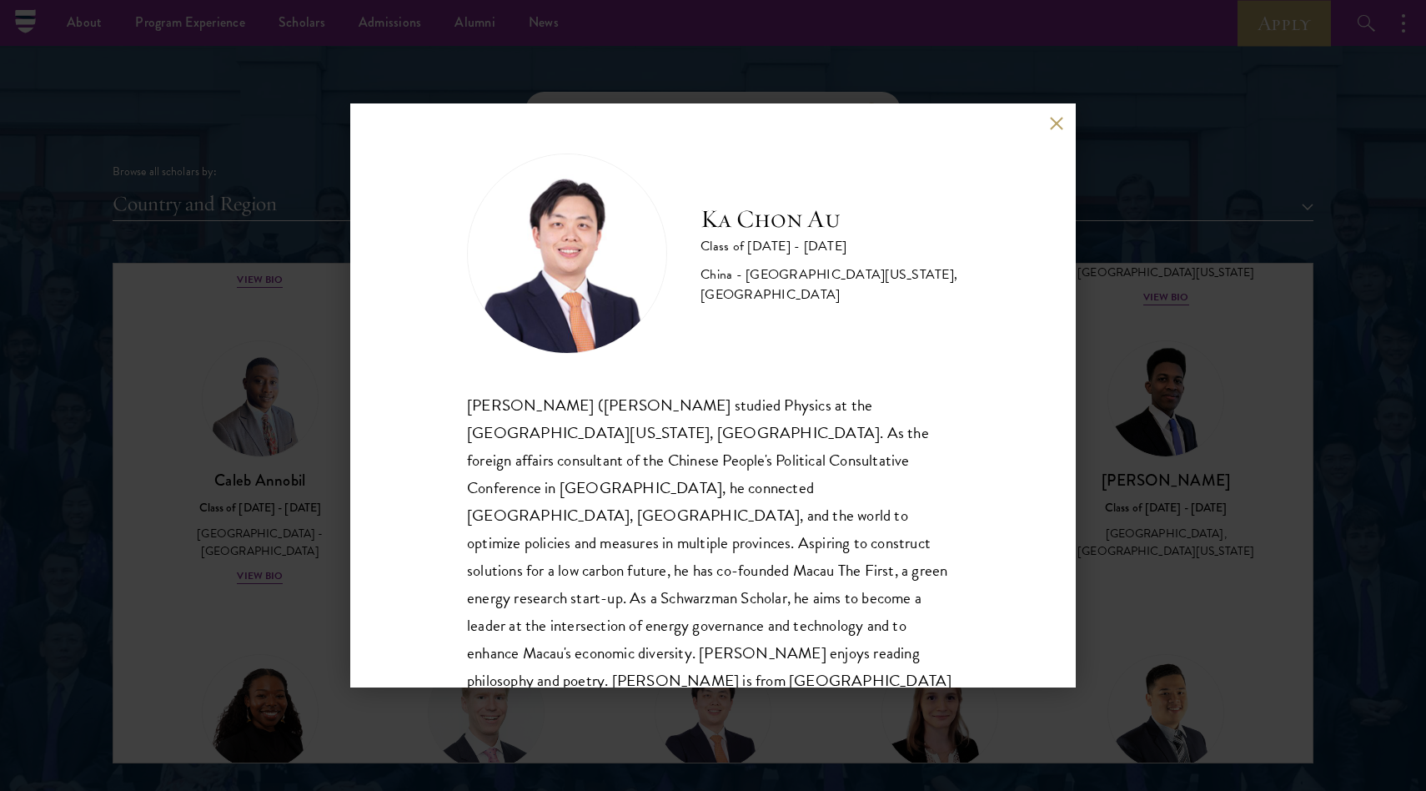
click at [853, 728] on div "[PERSON_NAME] Au Class of [DATE] - [DATE] [GEOGRAPHIC_DATA] - [GEOGRAPHIC_DATA]…" at bounding box center [713, 395] width 1426 height 791
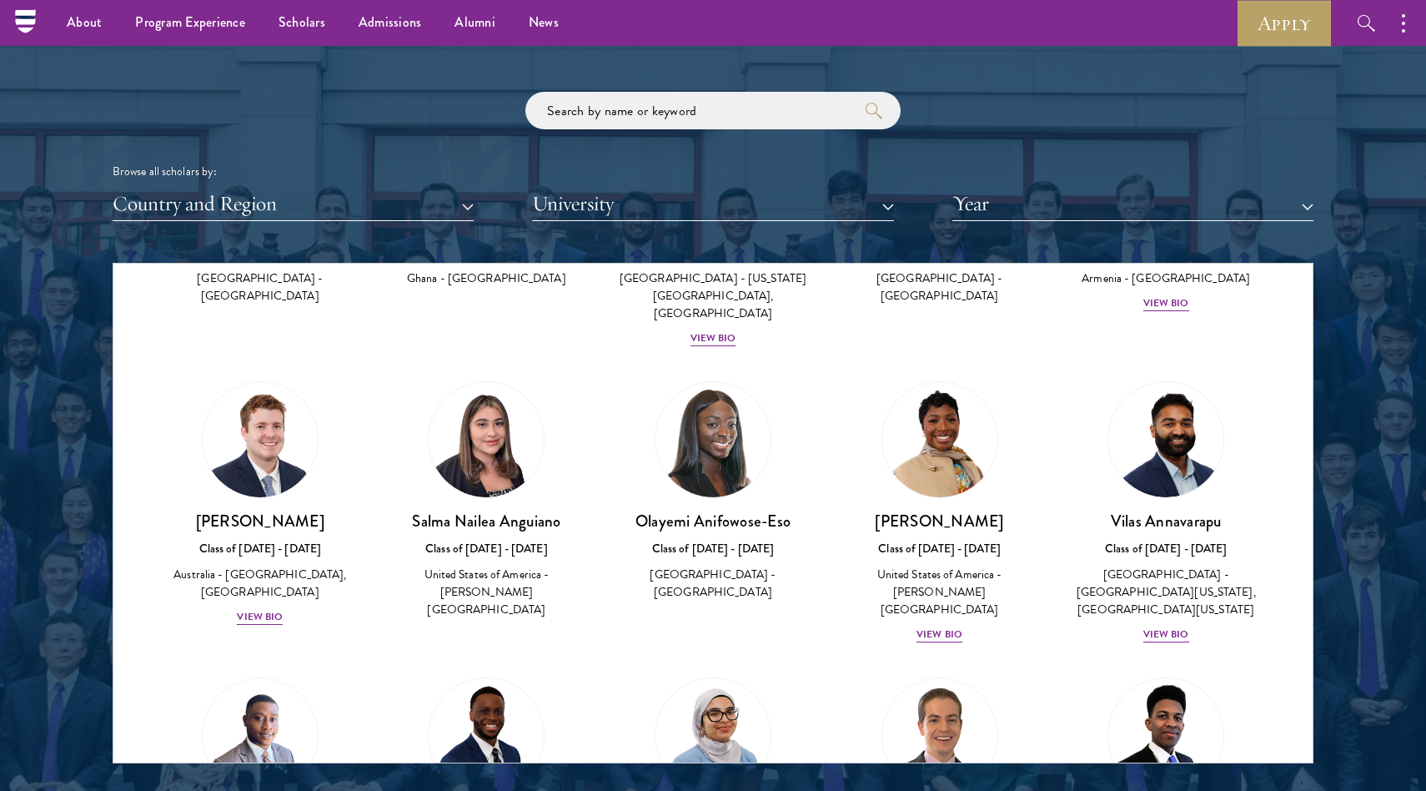
scroll to position [3158, 0]
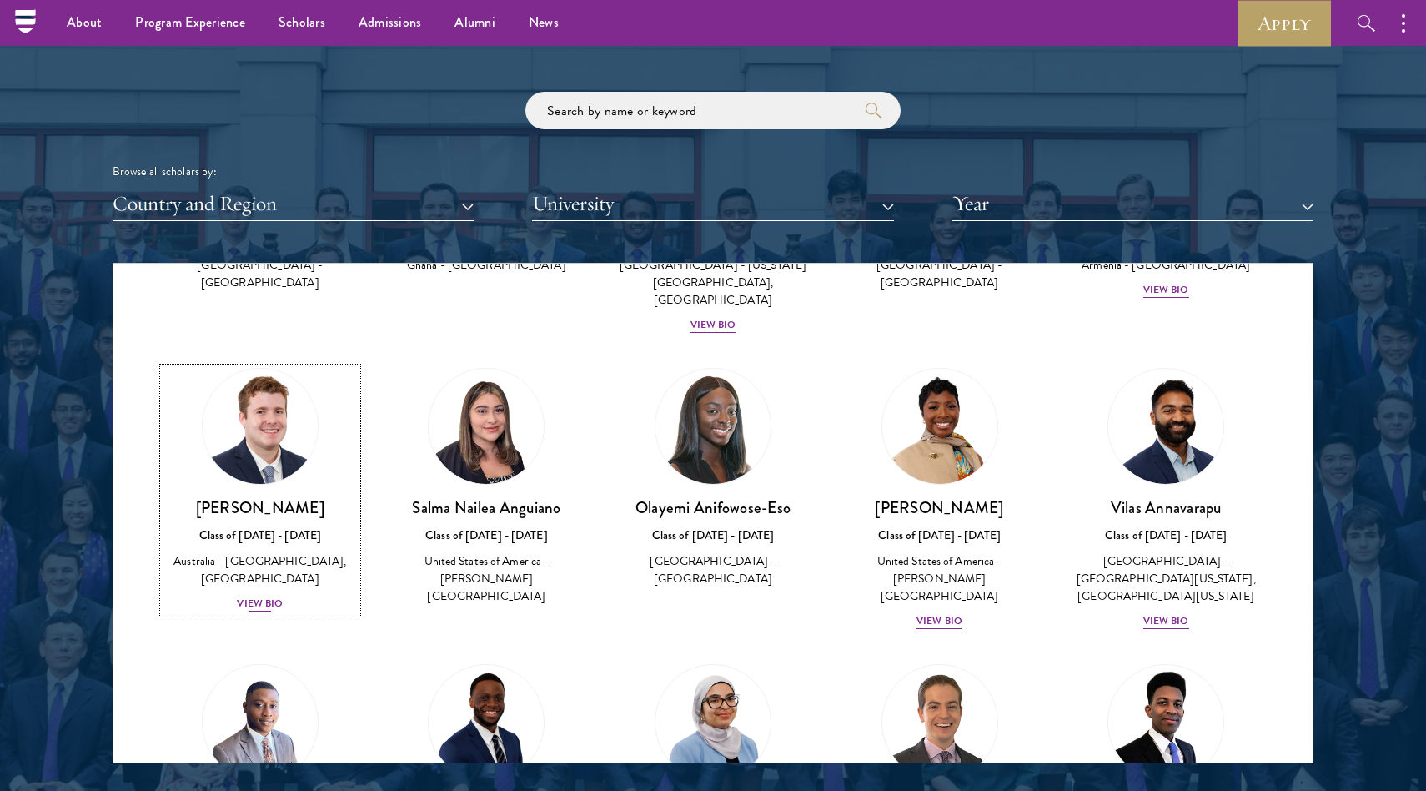
click at [265, 596] on div "View Bio" at bounding box center [260, 604] width 46 height 16
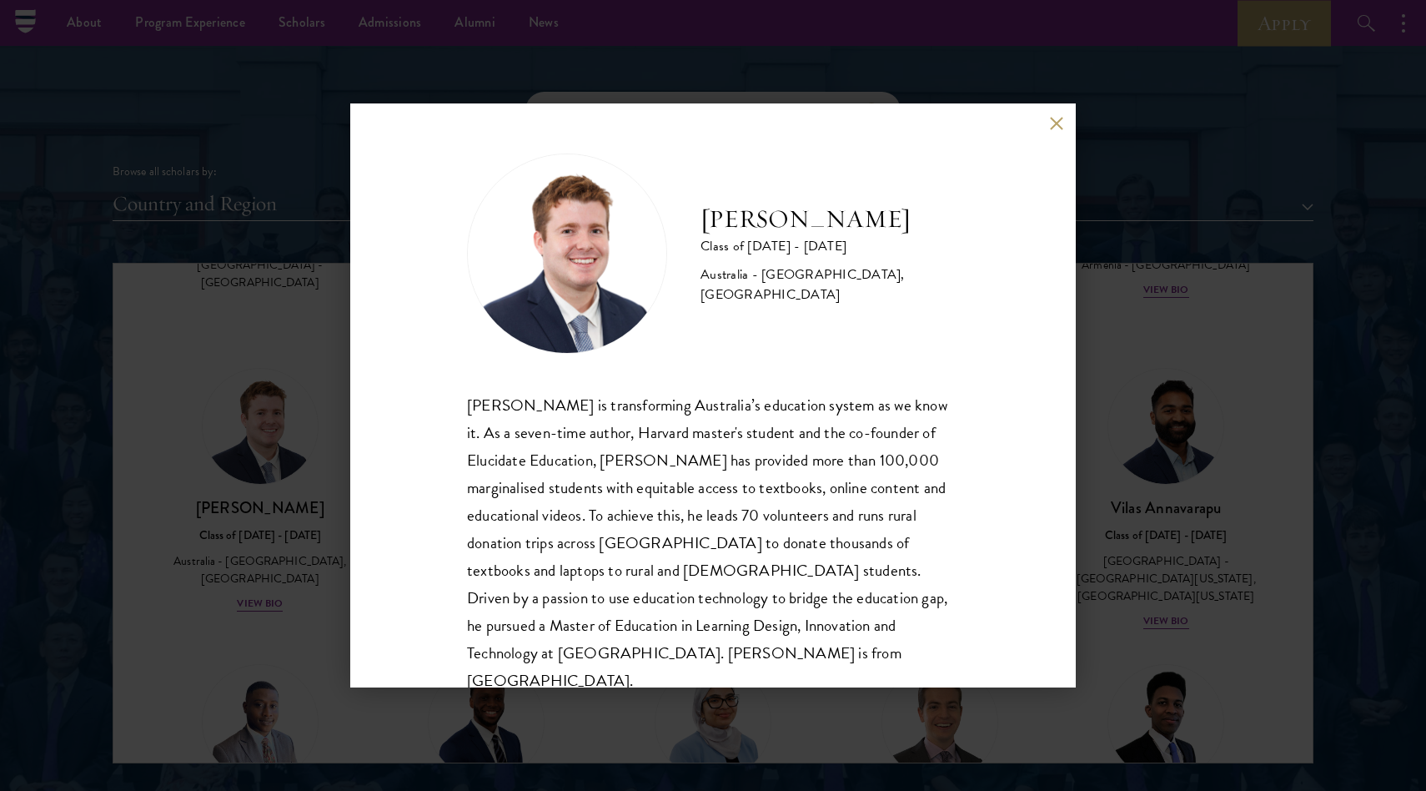
click at [316, 532] on div "[PERSON_NAME] Class of [DATE] - [DATE] [GEOGRAPHIC_DATA] - [GEOGRAPHIC_DATA], […" at bounding box center [713, 395] width 1426 height 791
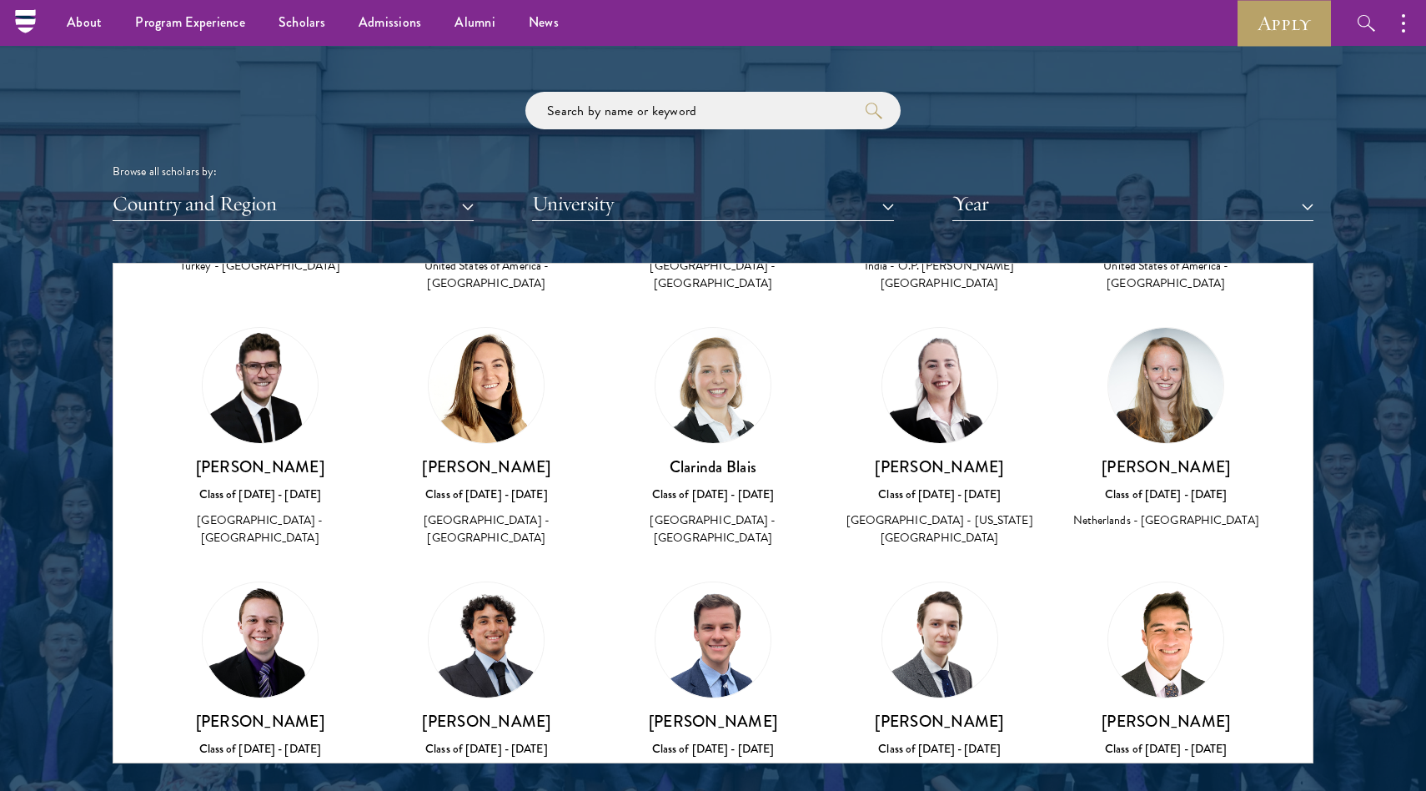
scroll to position [6234, 0]
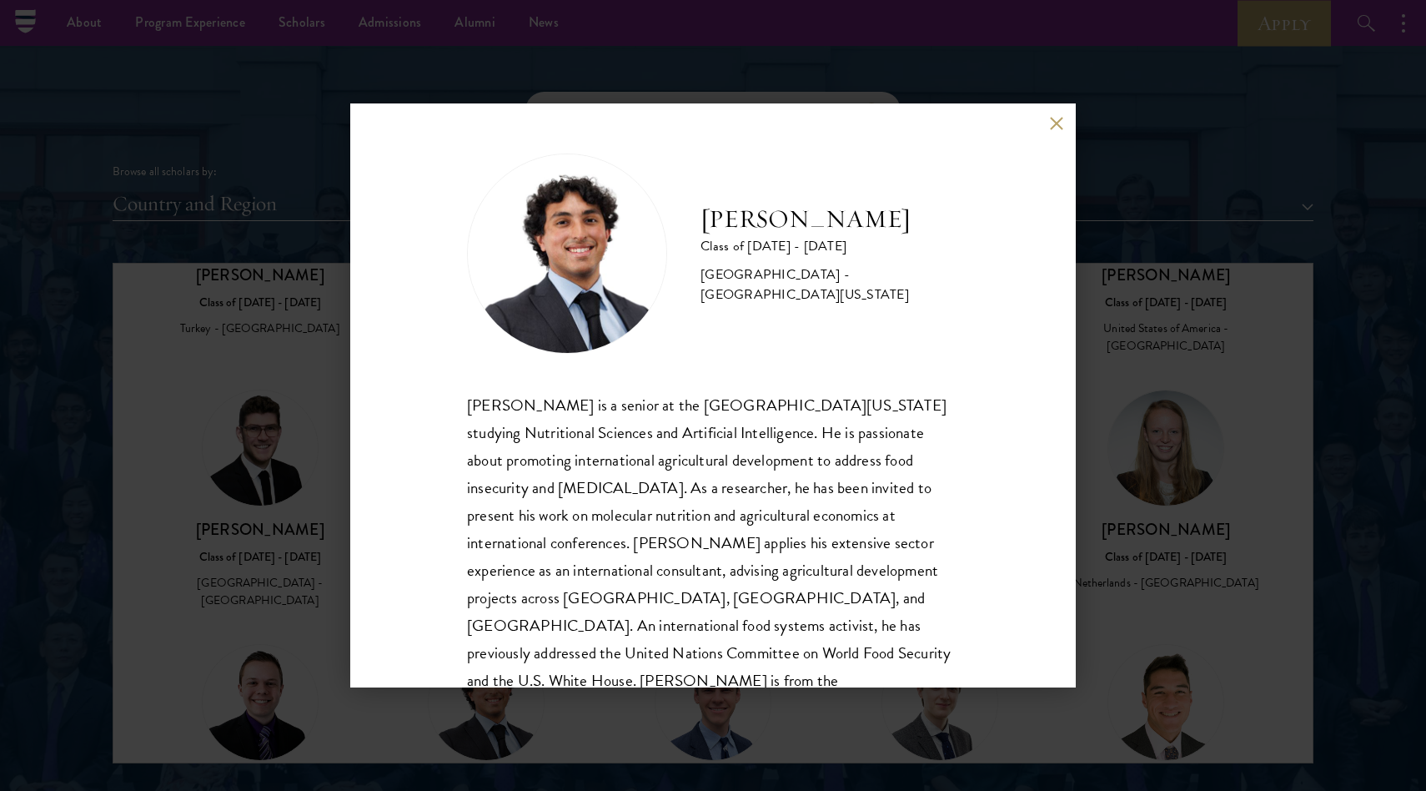
click at [271, 639] on div "[PERSON_NAME] Class of [DATE] - [DATE] [GEOGRAPHIC_DATA] - [GEOGRAPHIC_DATA][US…" at bounding box center [713, 395] width 1426 height 791
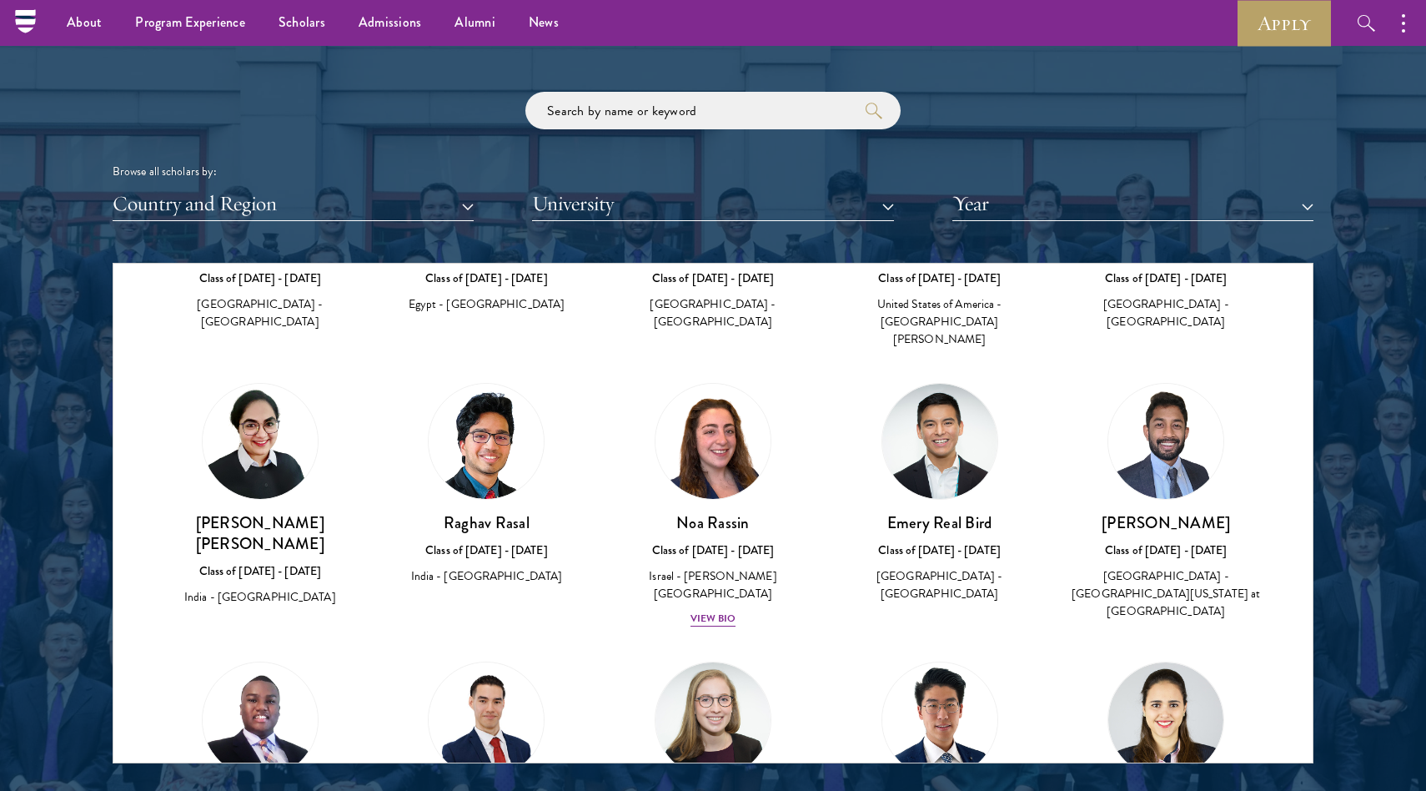
scroll to position [53220, 0]
